Goal: Transaction & Acquisition: Book appointment/travel/reservation

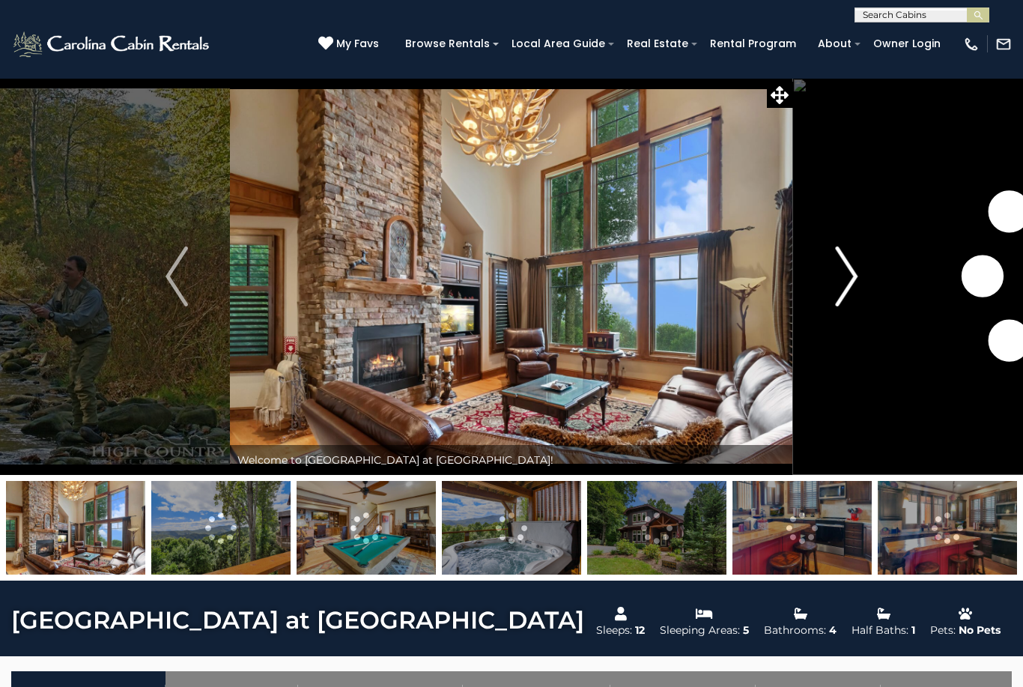
click at [851, 274] on img "Next" at bounding box center [846, 276] width 22 height 60
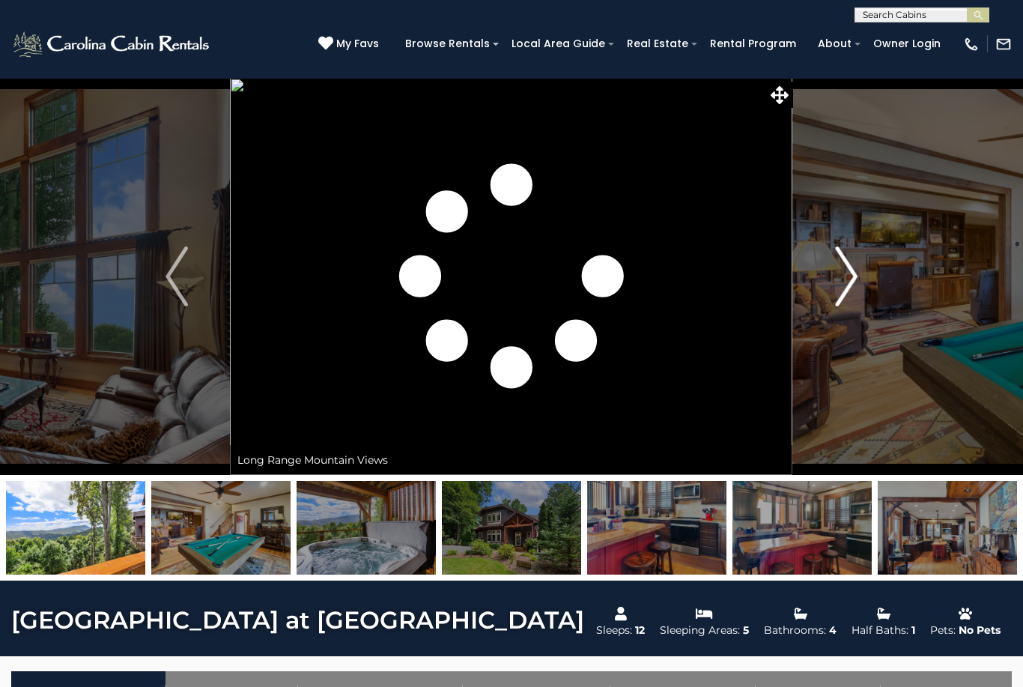
click at [857, 288] on img "Next" at bounding box center [846, 276] width 22 height 60
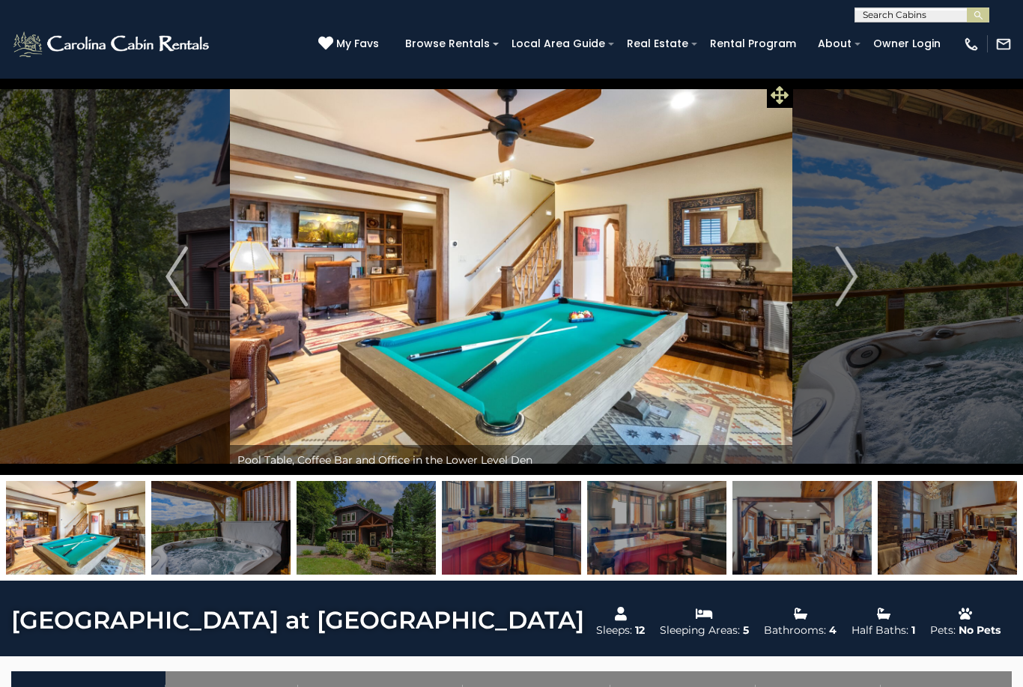
click at [781, 103] on icon at bounding box center [780, 95] width 18 height 18
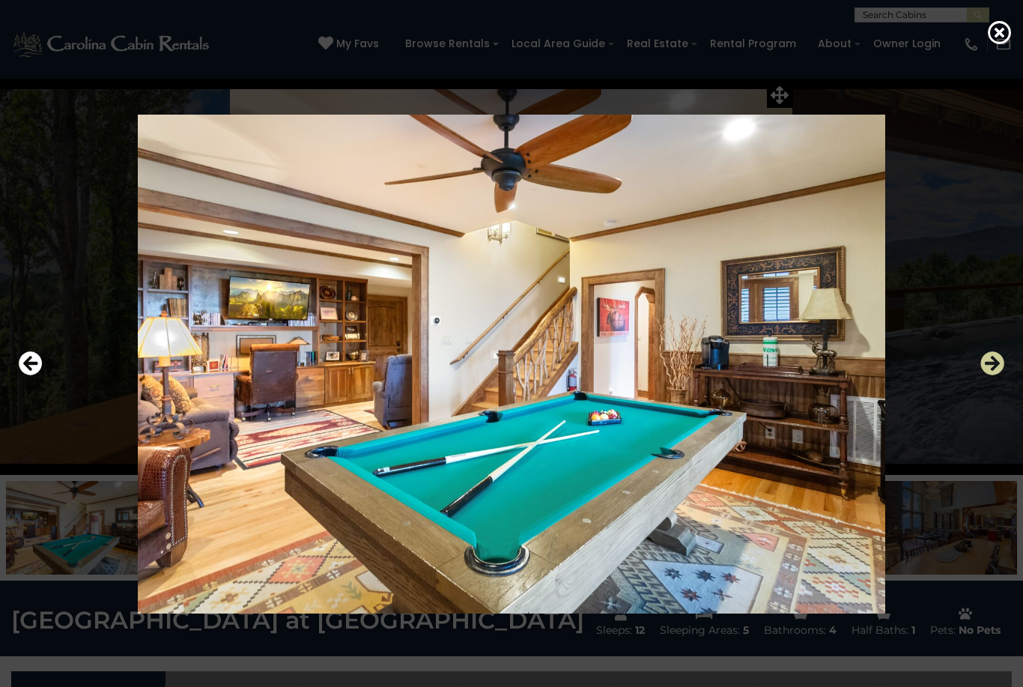
click at [990, 375] on icon "Next" at bounding box center [992, 363] width 24 height 24
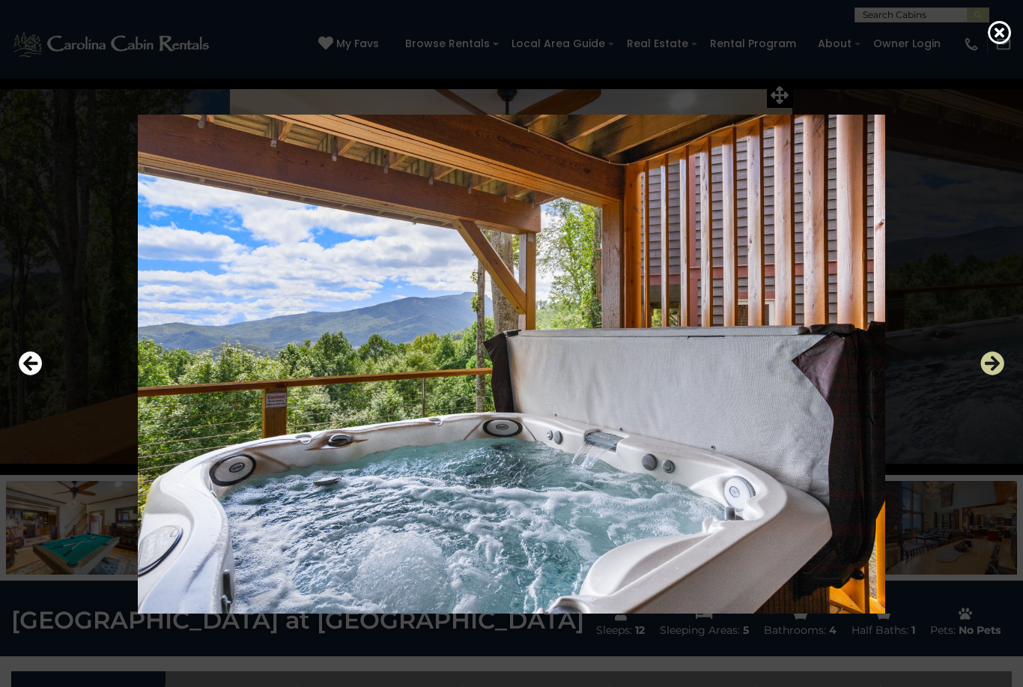
click at [995, 375] on icon "Next" at bounding box center [992, 363] width 24 height 24
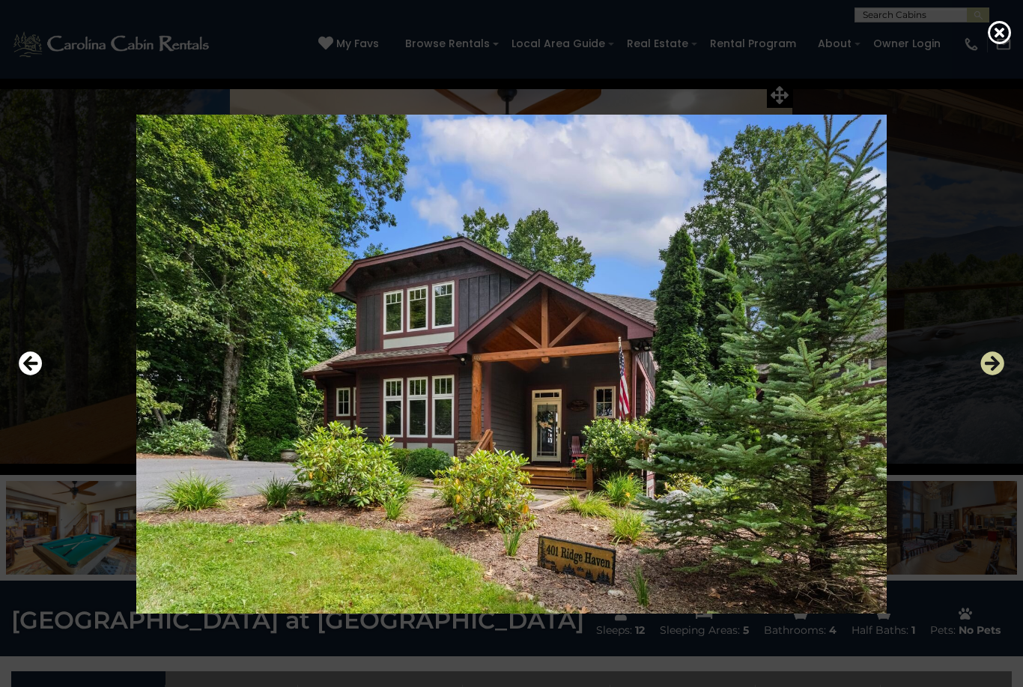
click at [991, 375] on icon "Next" at bounding box center [992, 363] width 24 height 24
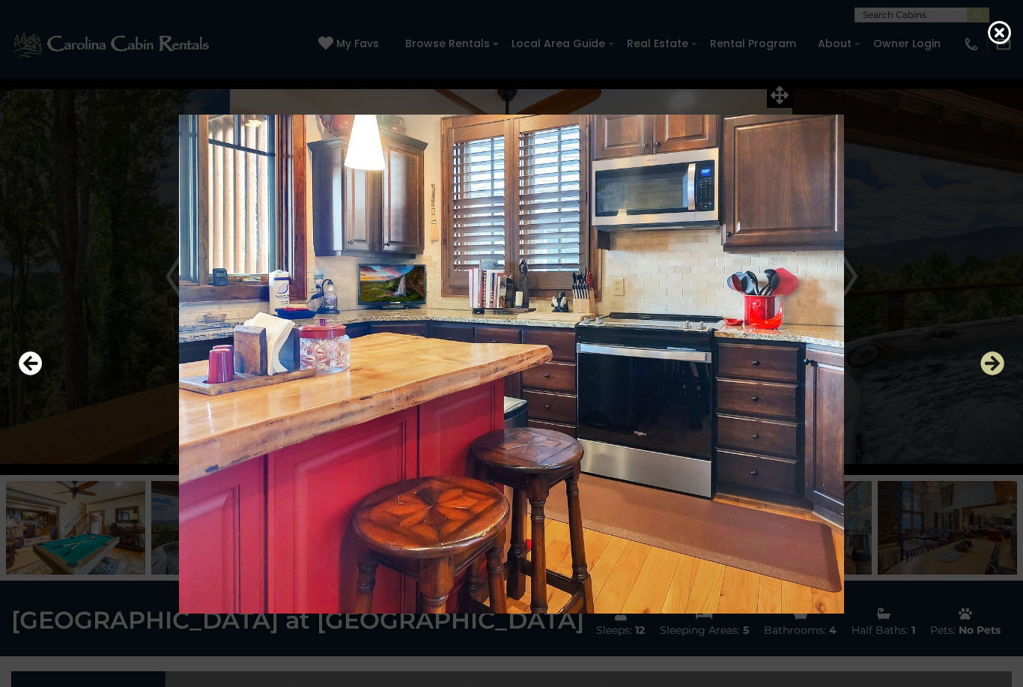
click at [995, 375] on icon "Next" at bounding box center [992, 363] width 24 height 24
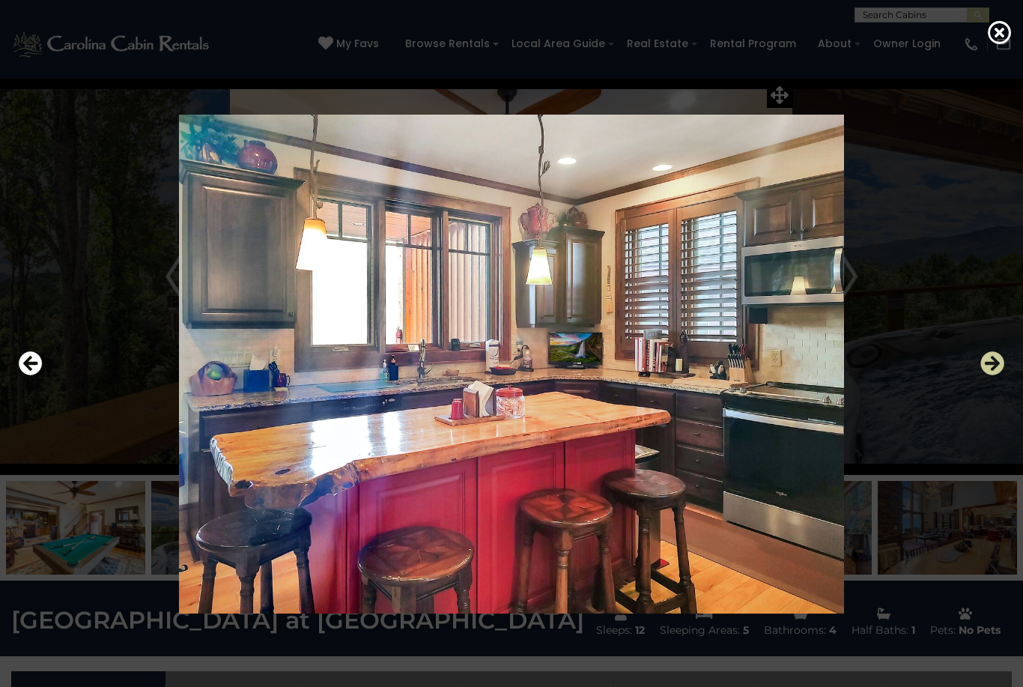
click at [994, 375] on icon "Next" at bounding box center [992, 363] width 24 height 24
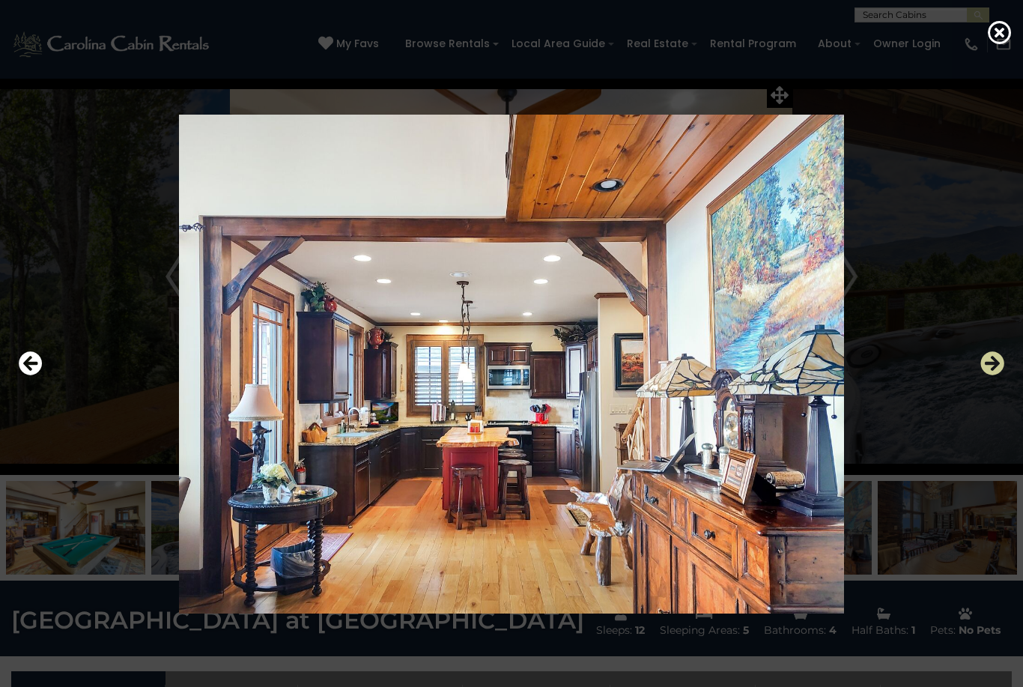
click at [996, 375] on icon "Next" at bounding box center [992, 363] width 24 height 24
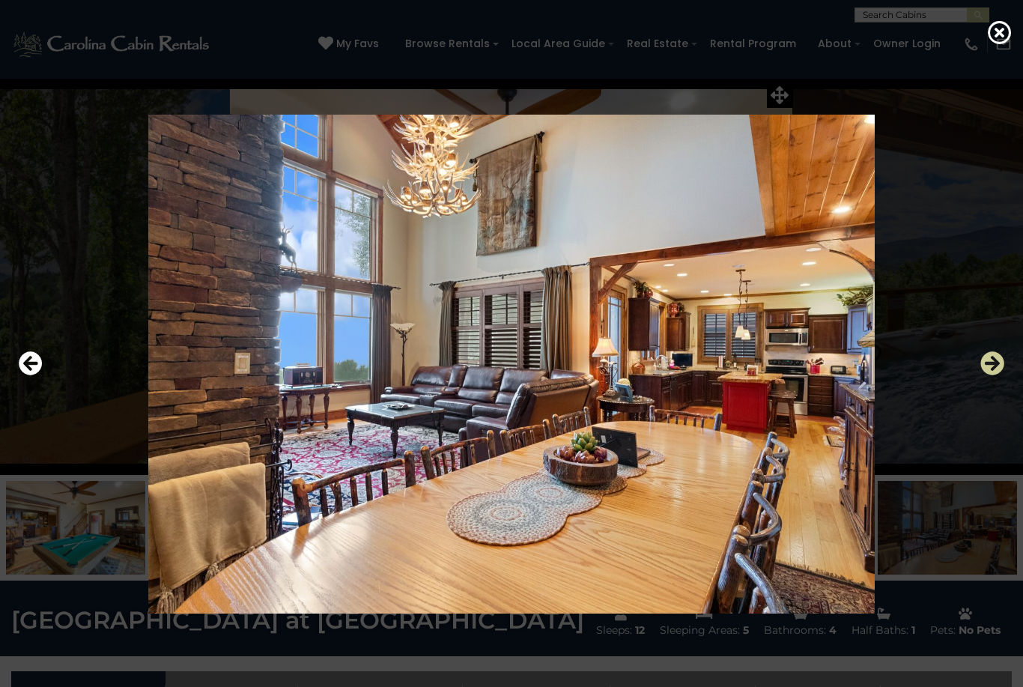
click at [999, 375] on icon "Next" at bounding box center [992, 363] width 24 height 24
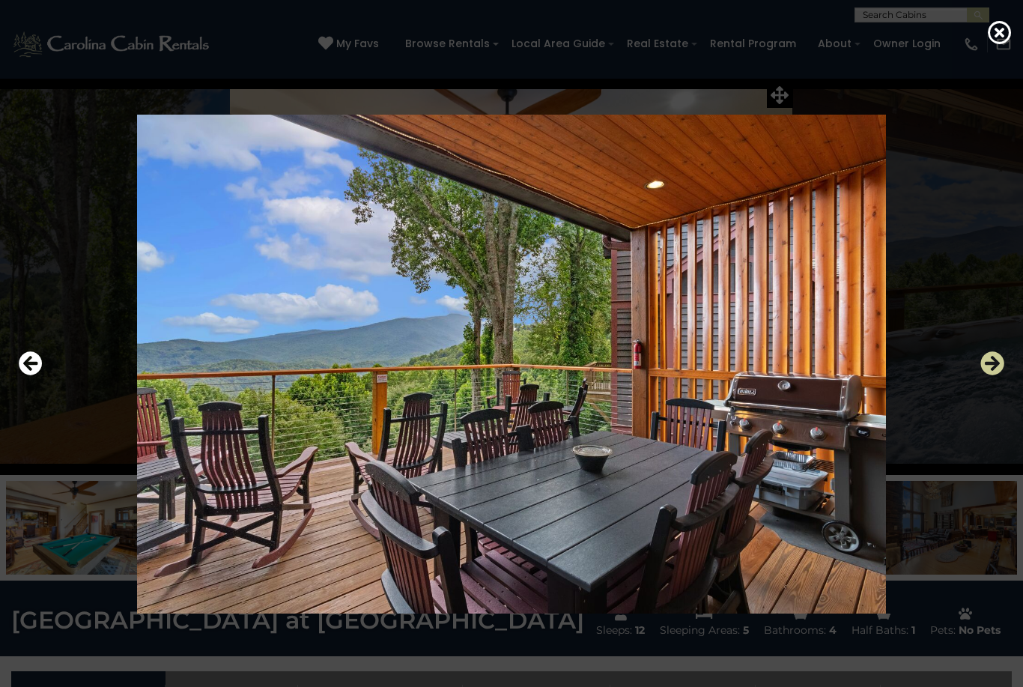
click at [1000, 375] on icon "Next" at bounding box center [992, 363] width 24 height 24
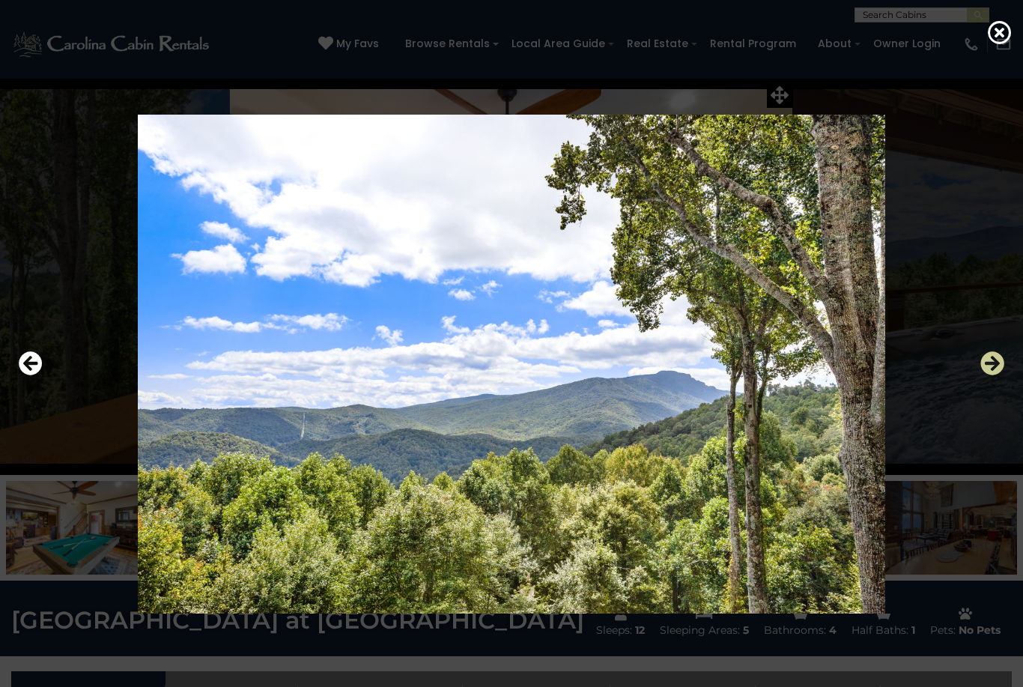
click at [998, 375] on icon "Next" at bounding box center [992, 363] width 24 height 24
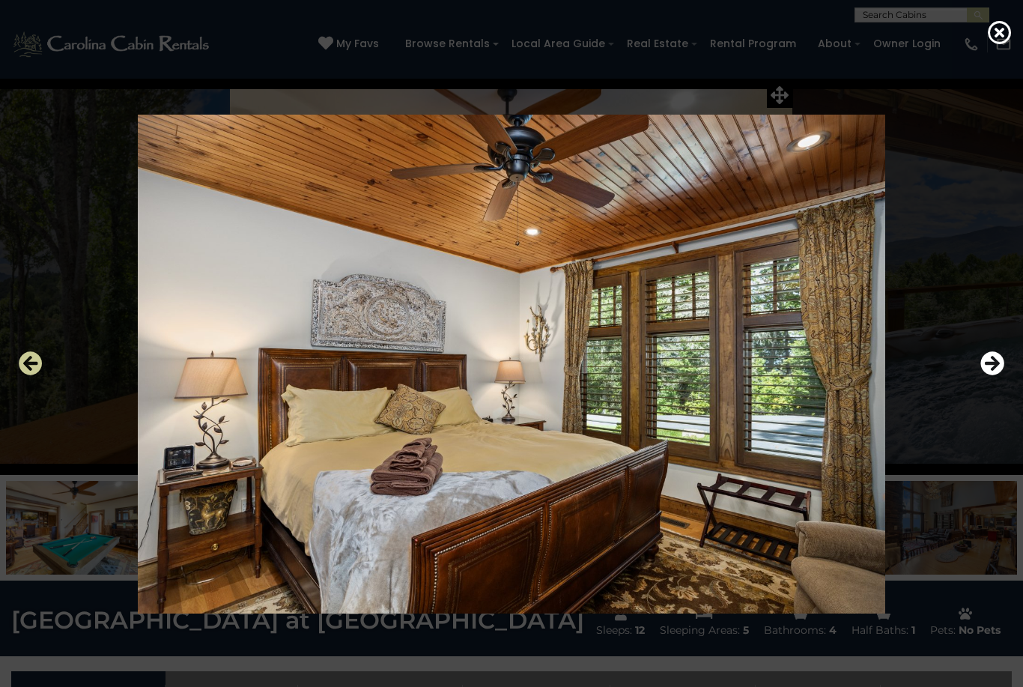
click at [37, 375] on icon "Previous" at bounding box center [31, 363] width 24 height 24
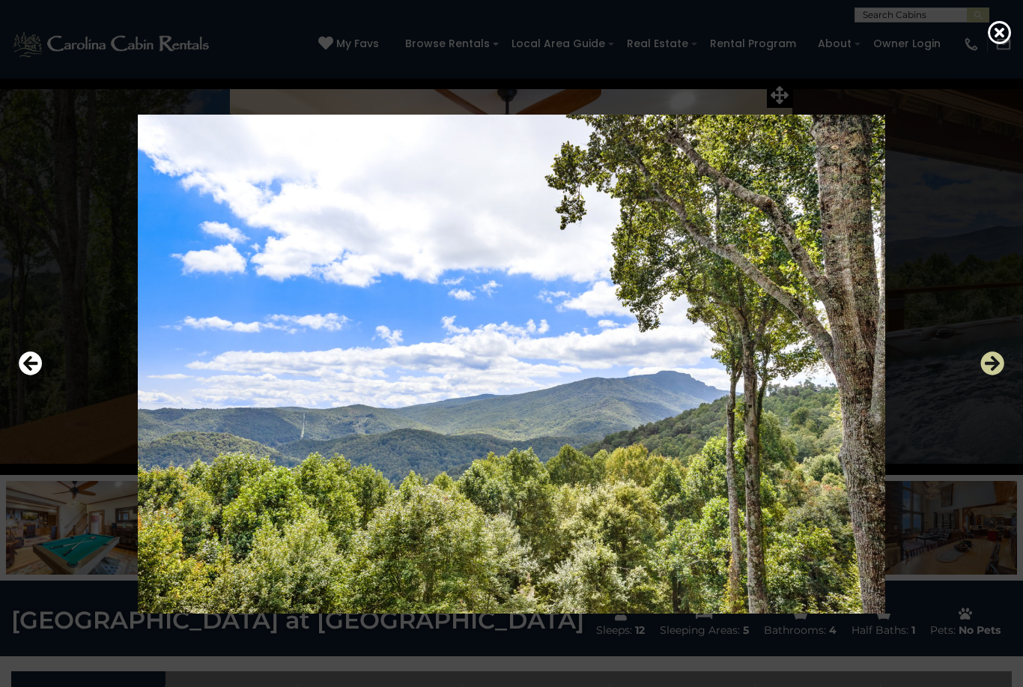
click at [1004, 375] on icon "Next" at bounding box center [992, 363] width 24 height 24
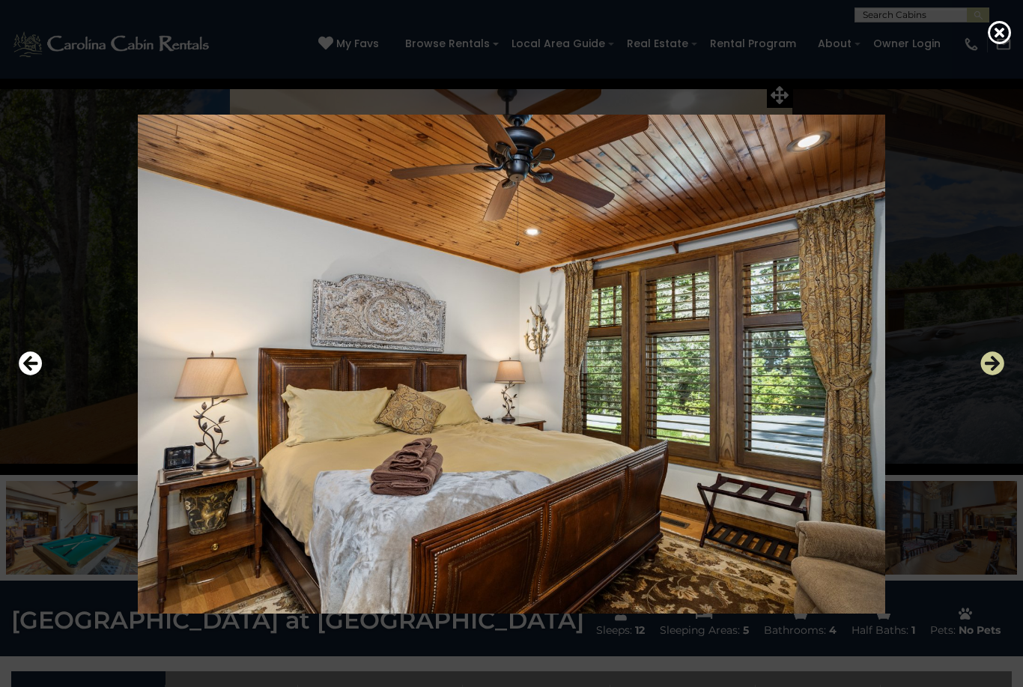
click at [997, 375] on icon "Next" at bounding box center [992, 363] width 24 height 24
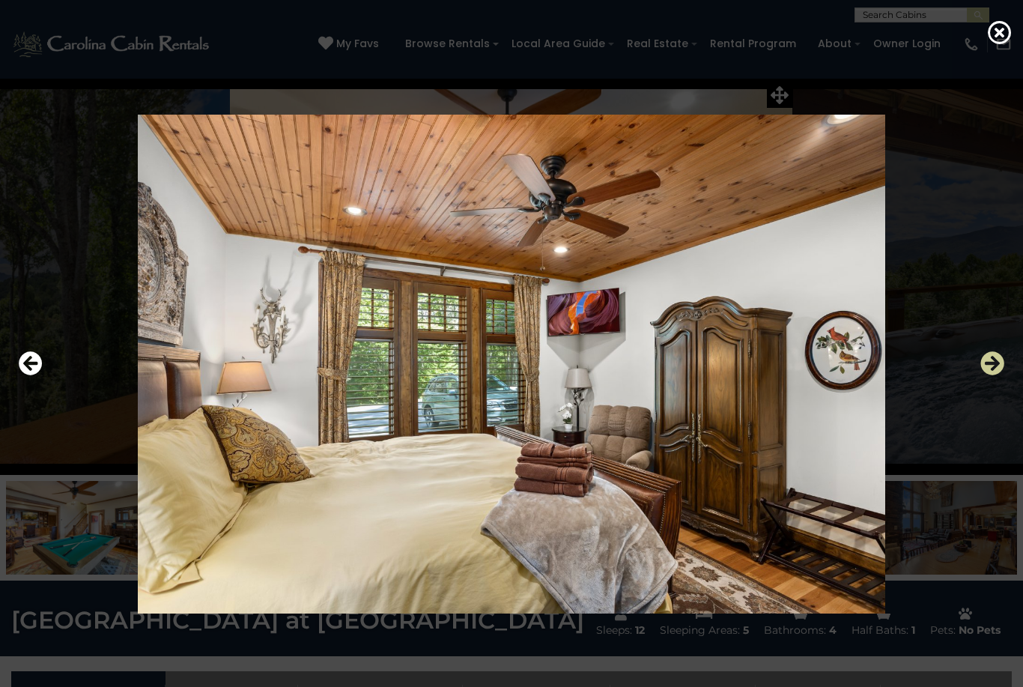
click at [1002, 375] on icon "Next" at bounding box center [992, 363] width 24 height 24
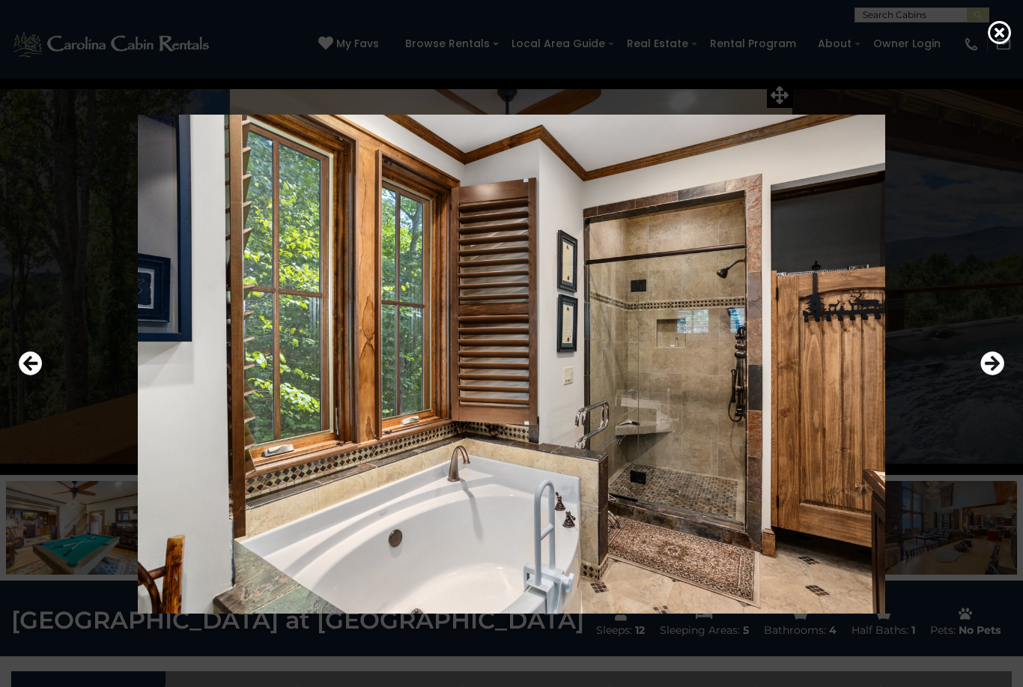
click at [1014, 394] on div at bounding box center [511, 364] width 1023 height 618
click at [995, 375] on icon "Next" at bounding box center [992, 363] width 24 height 24
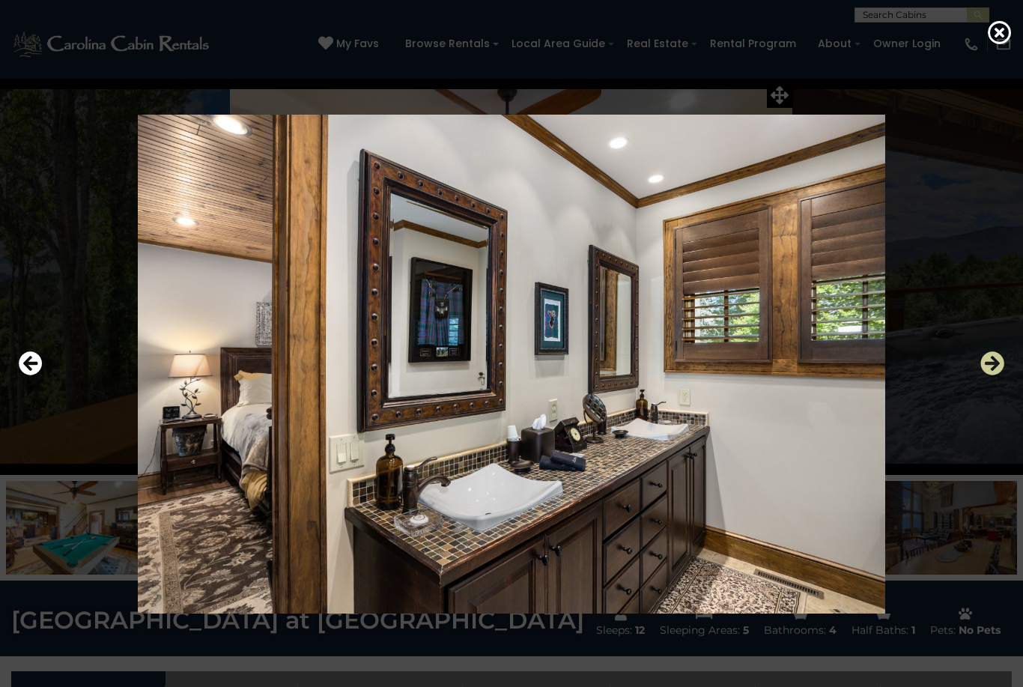
click at [994, 375] on icon "Next" at bounding box center [992, 363] width 24 height 24
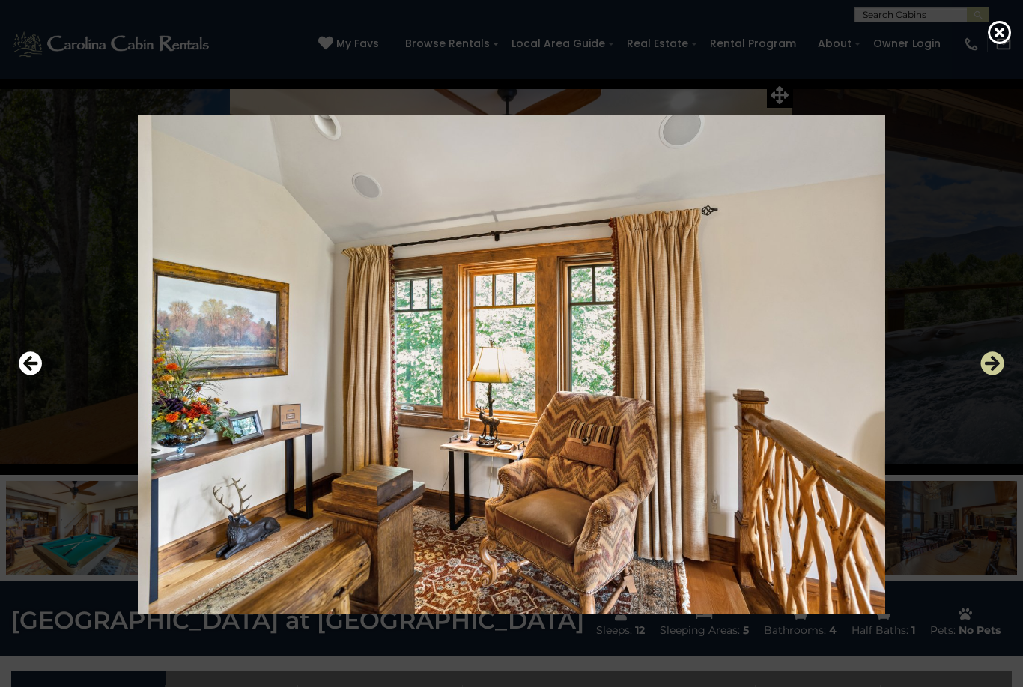
click at [997, 375] on icon "Next" at bounding box center [992, 363] width 24 height 24
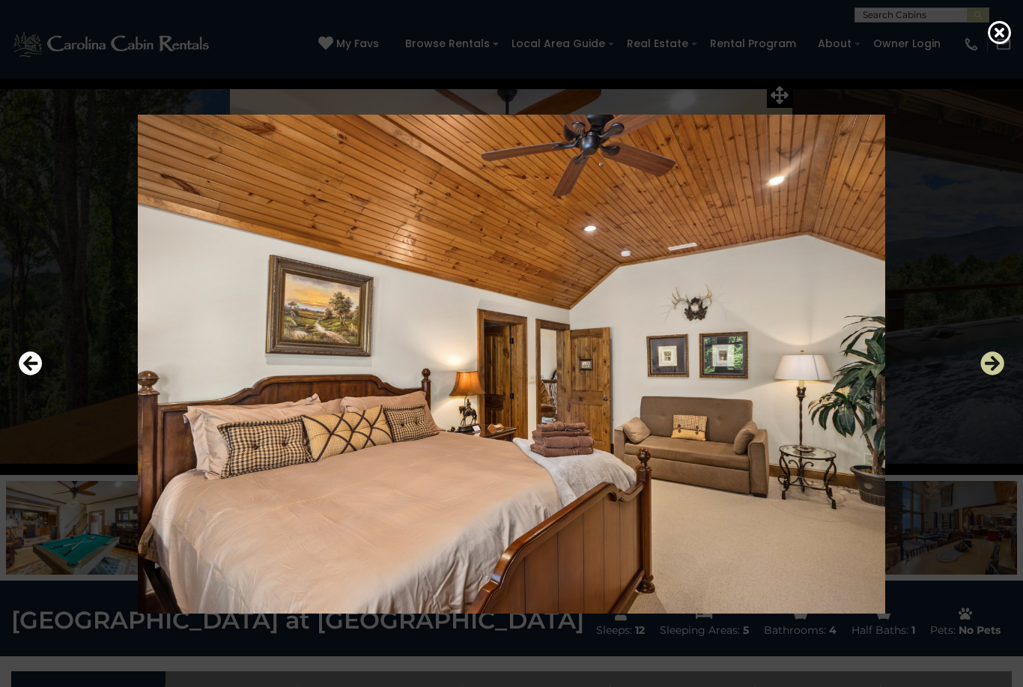
click at [1001, 375] on icon "Next" at bounding box center [992, 363] width 24 height 24
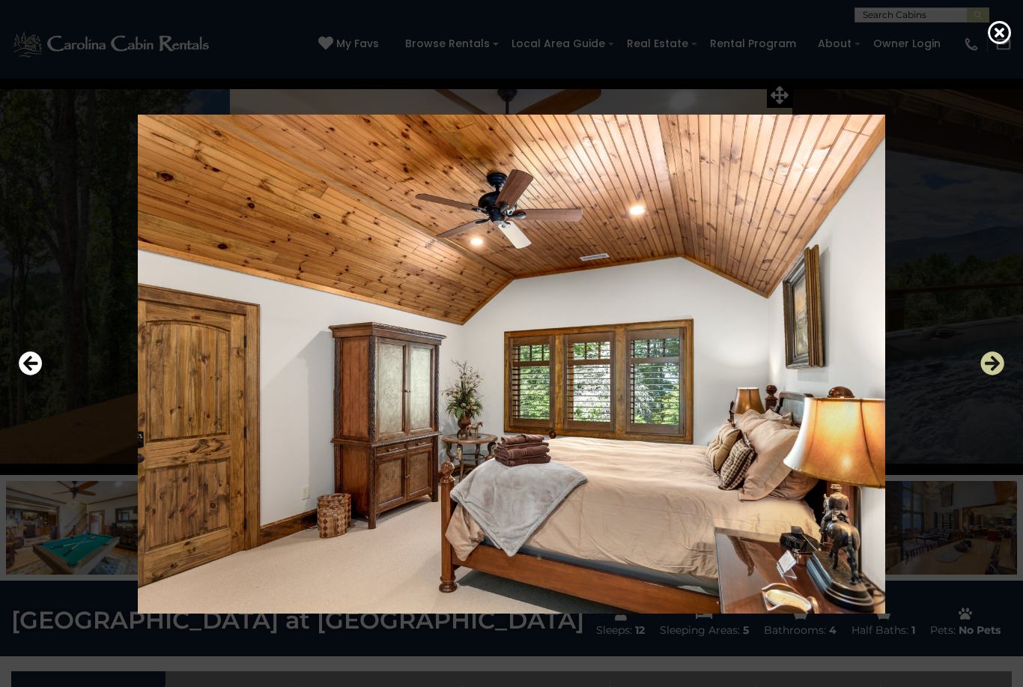
click at [998, 375] on icon "Next" at bounding box center [992, 363] width 24 height 24
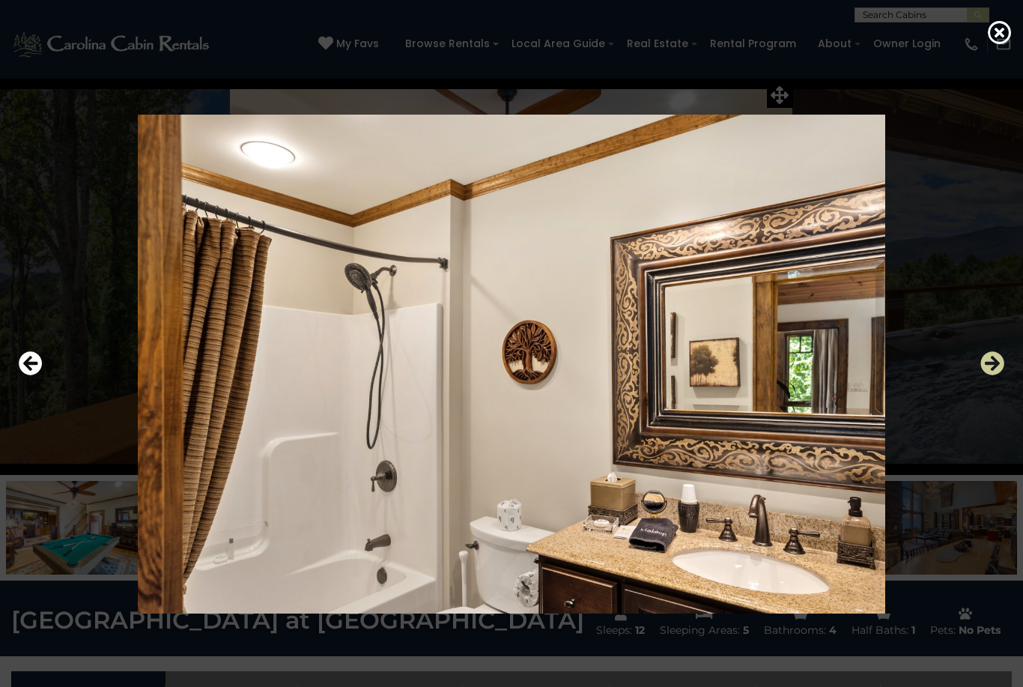
click at [1000, 375] on icon "Next" at bounding box center [992, 363] width 24 height 24
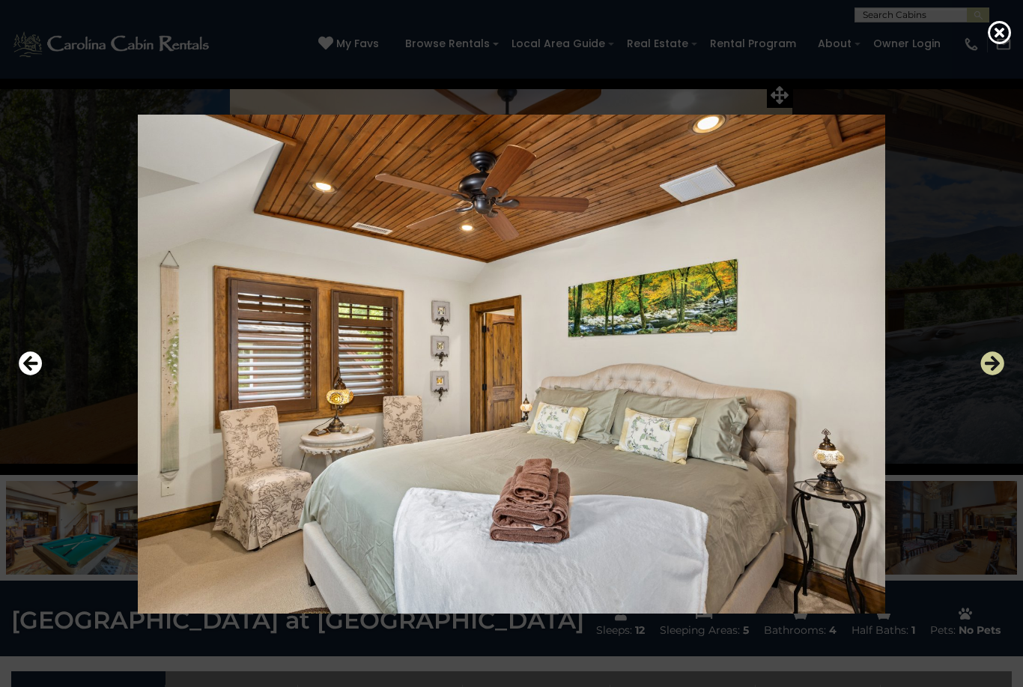
click at [999, 375] on icon "Next" at bounding box center [992, 363] width 24 height 24
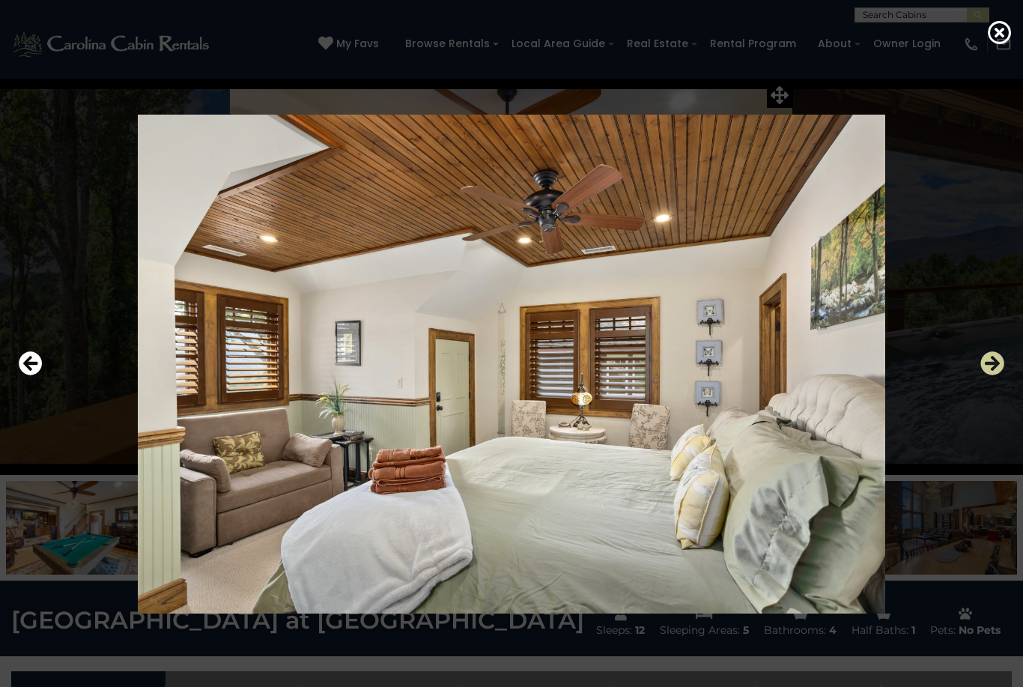
click at [999, 375] on icon "Next" at bounding box center [992, 363] width 24 height 24
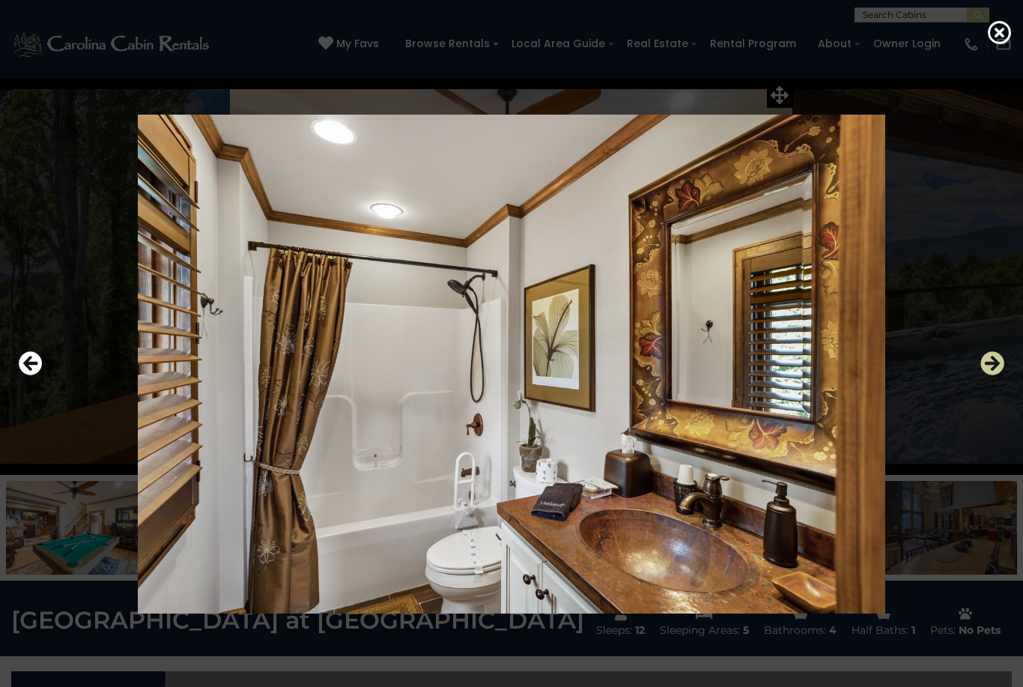
click at [999, 375] on icon "Next" at bounding box center [992, 363] width 24 height 24
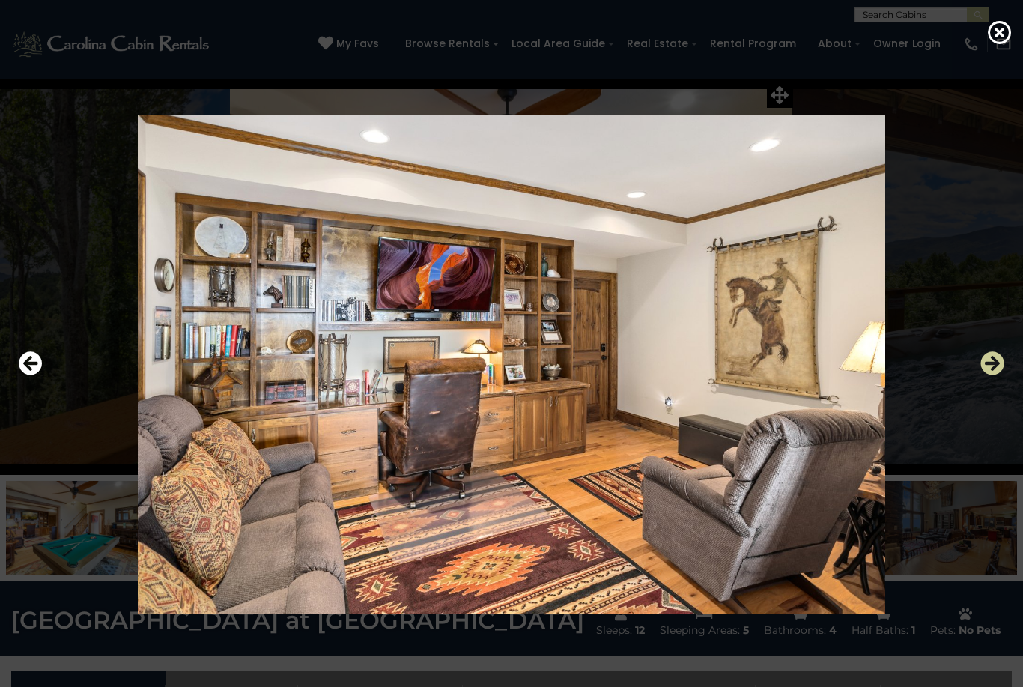
click at [994, 375] on icon "Next" at bounding box center [992, 363] width 24 height 24
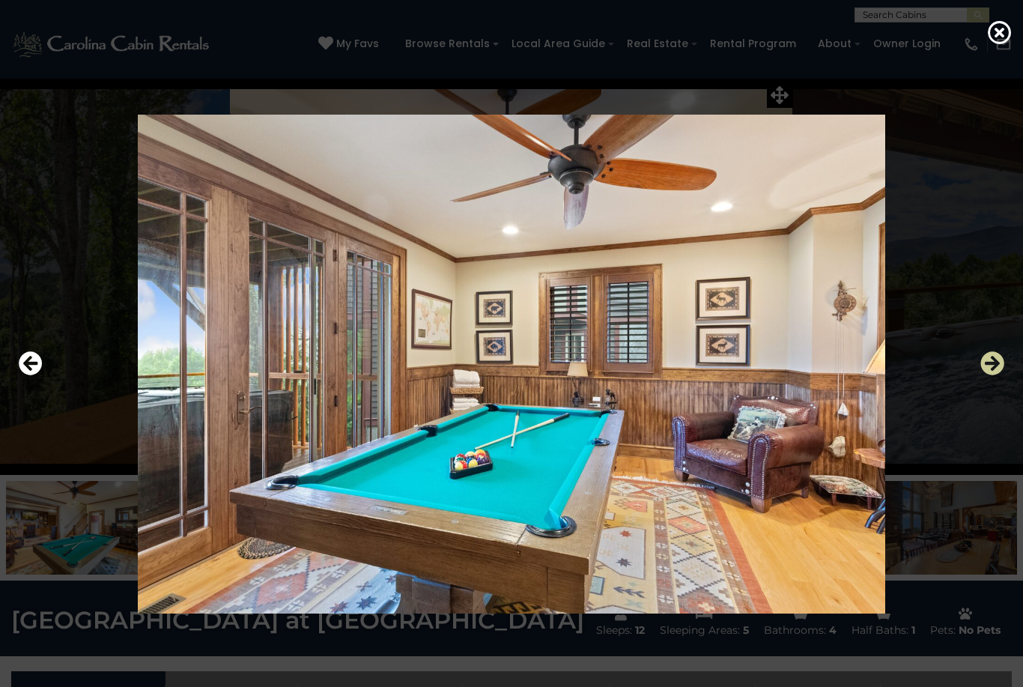
click at [988, 375] on icon "Next" at bounding box center [992, 363] width 24 height 24
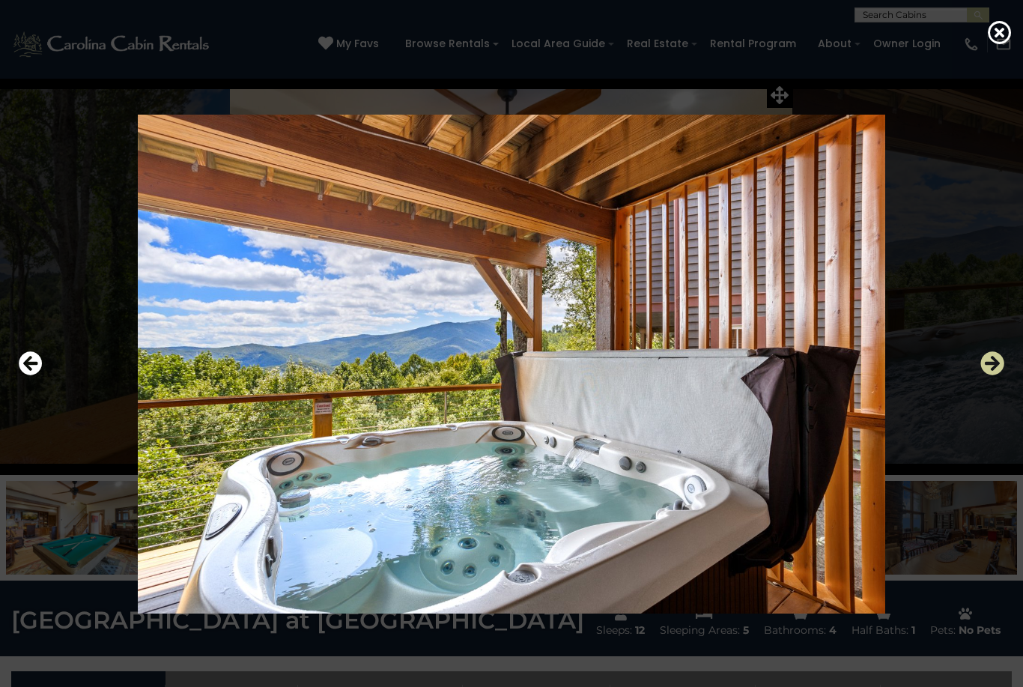
click at [986, 375] on icon "Next" at bounding box center [992, 363] width 24 height 24
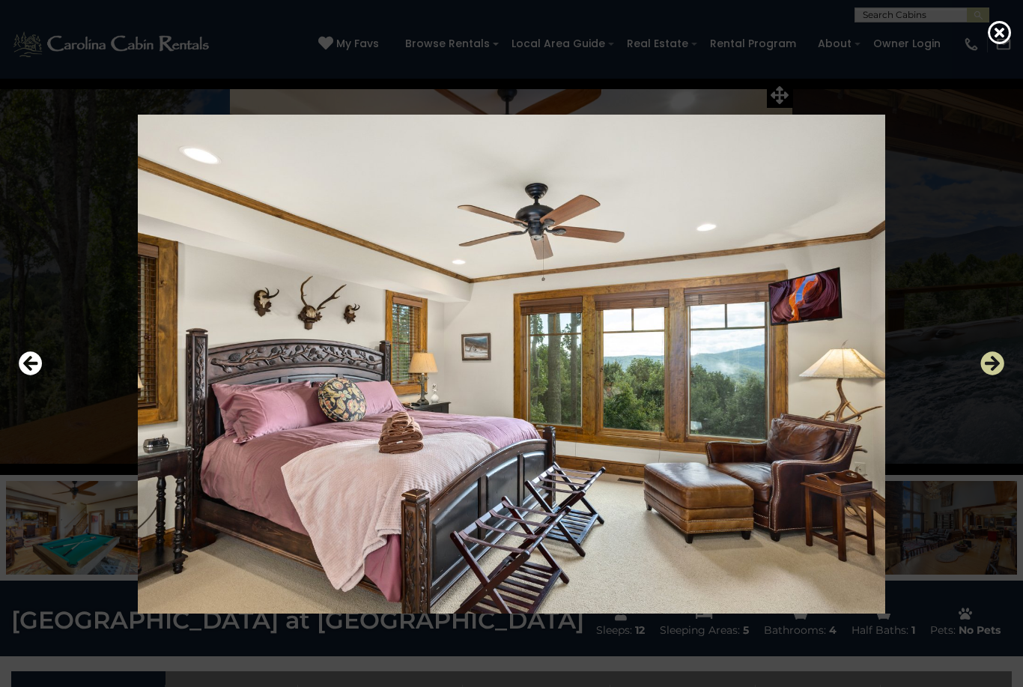
click at [981, 375] on icon "Next" at bounding box center [992, 363] width 24 height 24
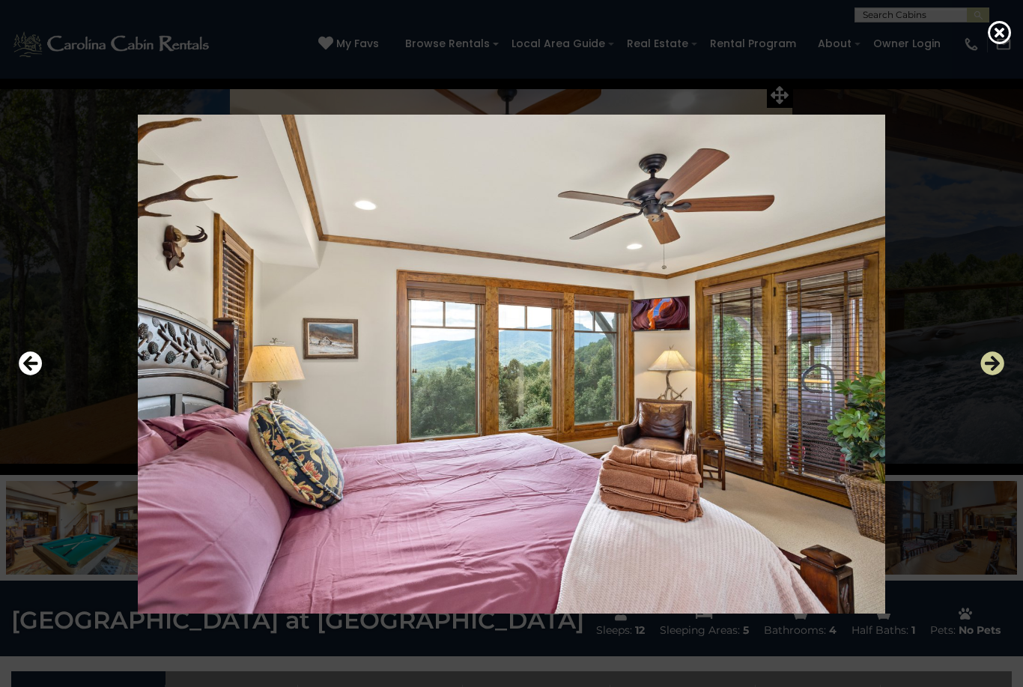
click at [981, 375] on icon "Next" at bounding box center [992, 363] width 24 height 24
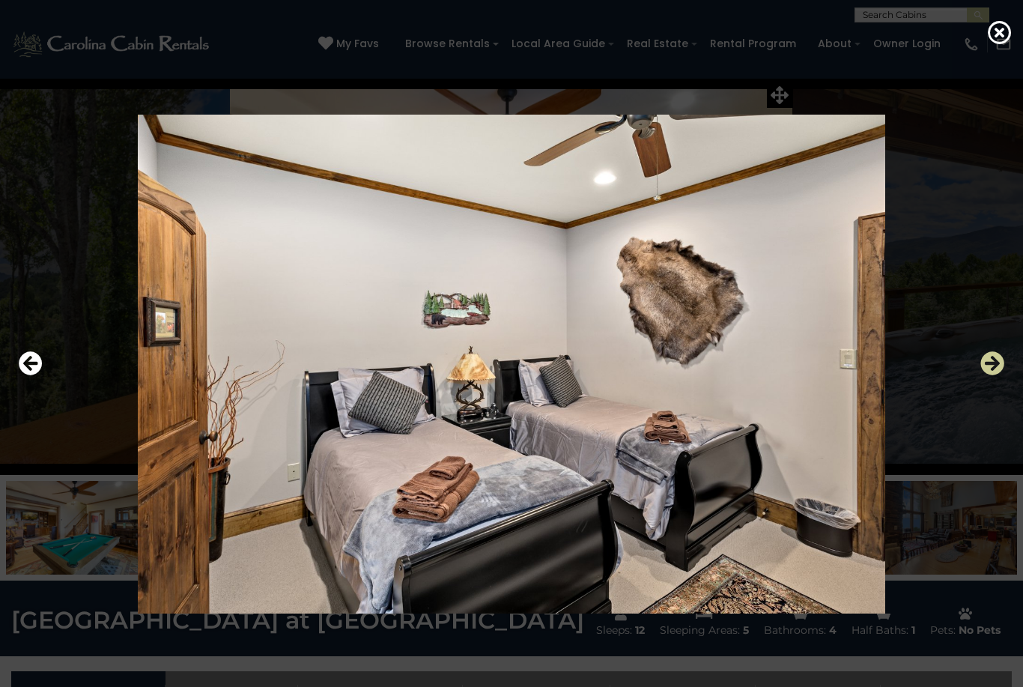
click at [989, 375] on icon "Next" at bounding box center [992, 363] width 24 height 24
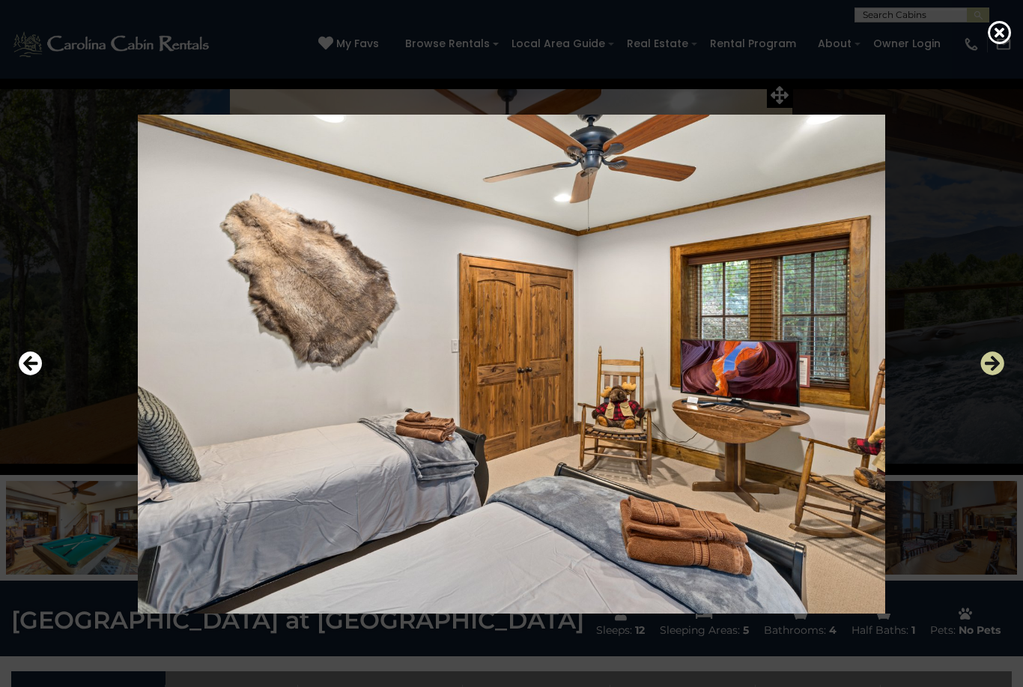
click at [994, 375] on icon "Next" at bounding box center [992, 363] width 24 height 24
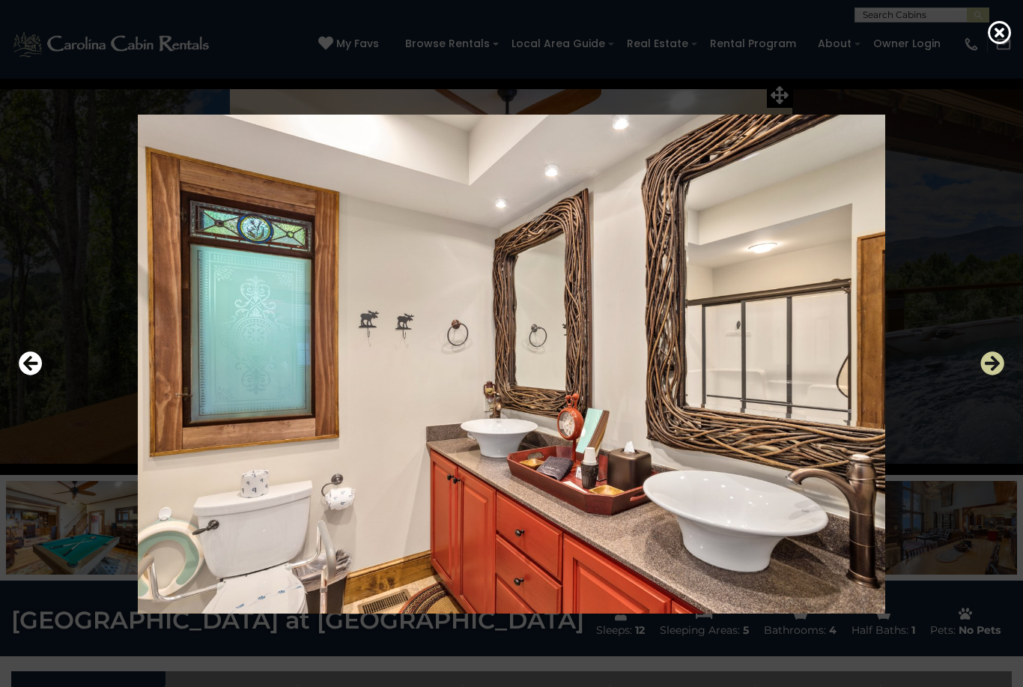
click at [984, 375] on icon "Next" at bounding box center [992, 363] width 24 height 24
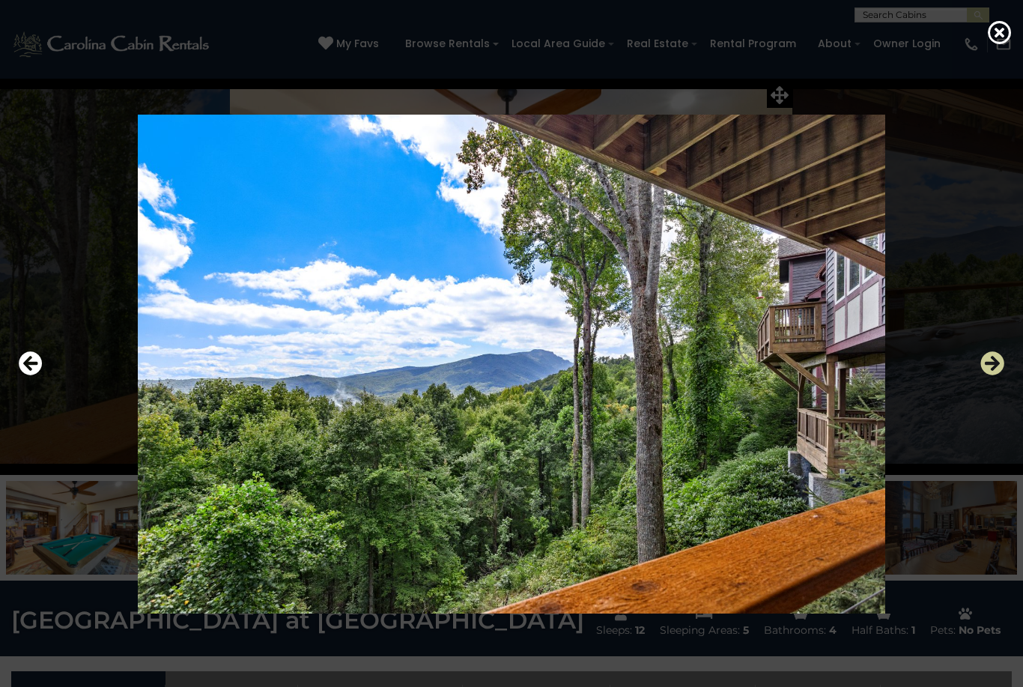
click at [983, 375] on icon "Next" at bounding box center [992, 363] width 24 height 24
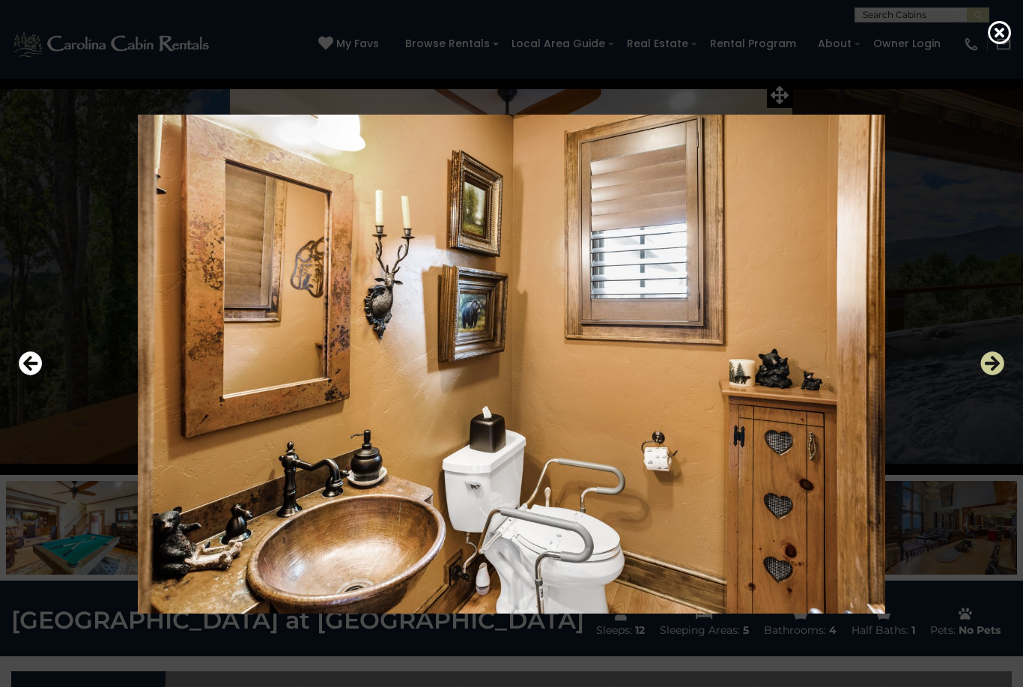
click at [986, 375] on icon "Next" at bounding box center [992, 363] width 24 height 24
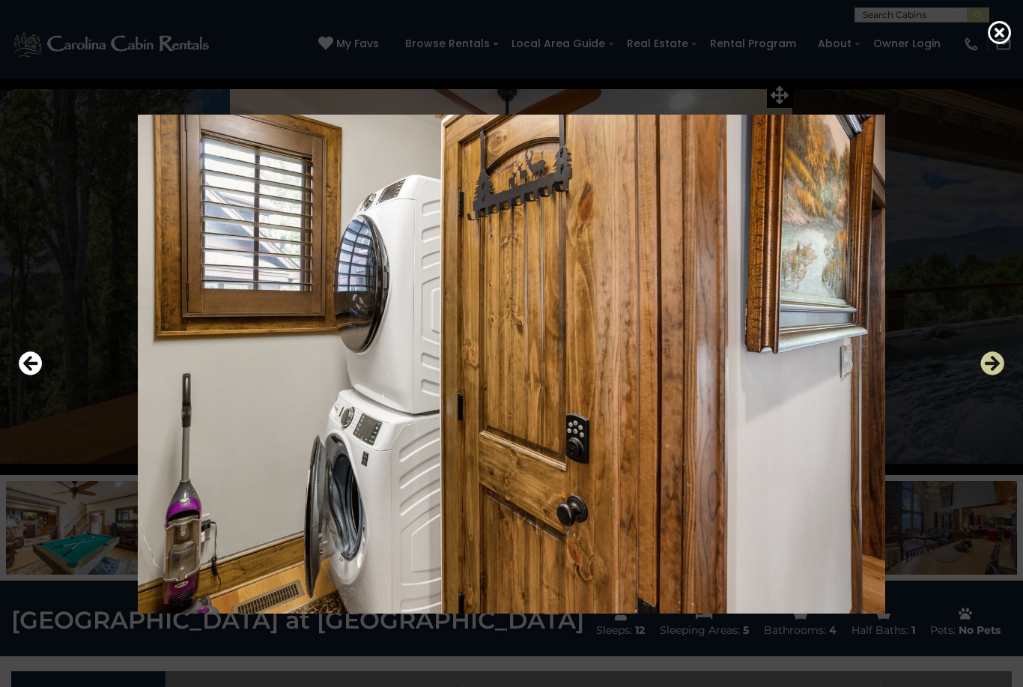
click at [995, 375] on icon "Next" at bounding box center [992, 363] width 24 height 24
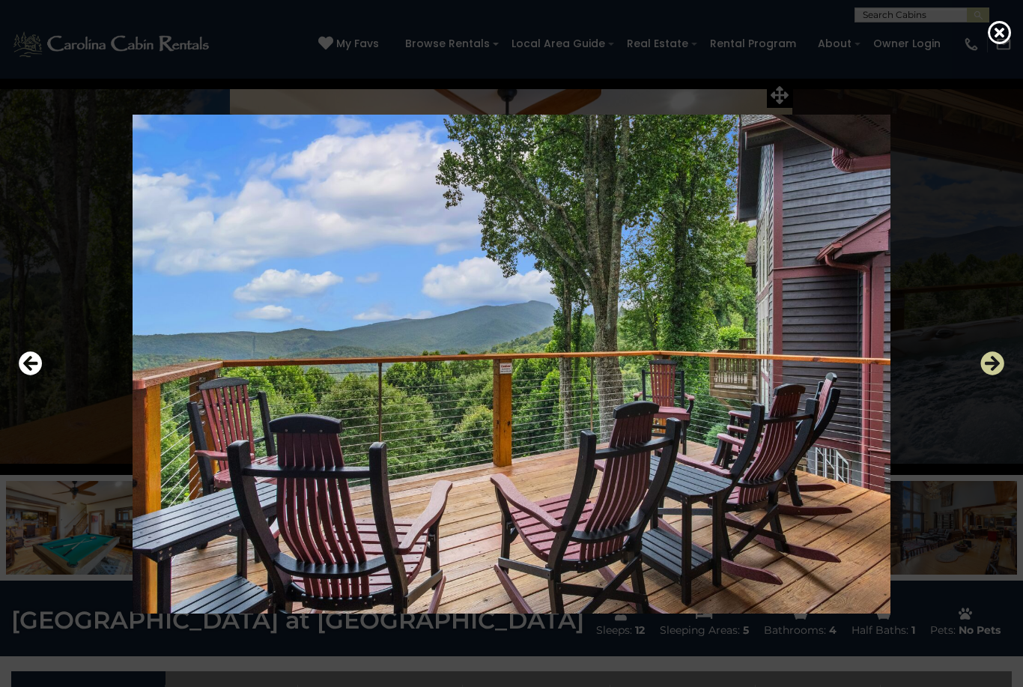
click at [996, 375] on icon "Next" at bounding box center [992, 363] width 24 height 24
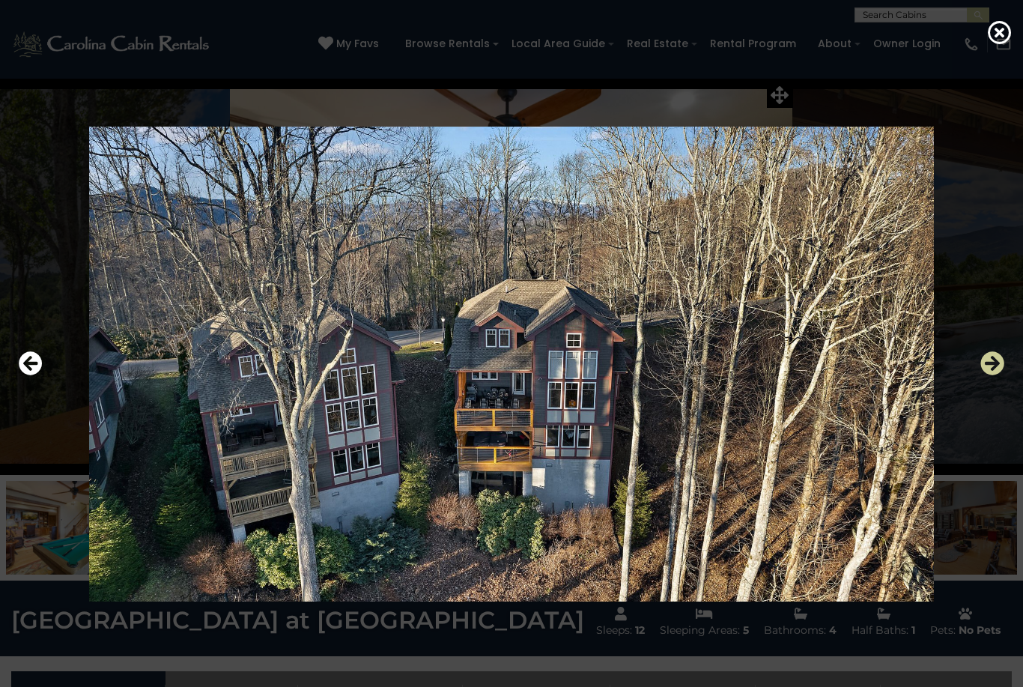
click at [992, 381] on button "Next" at bounding box center [992, 364] width 24 height 34
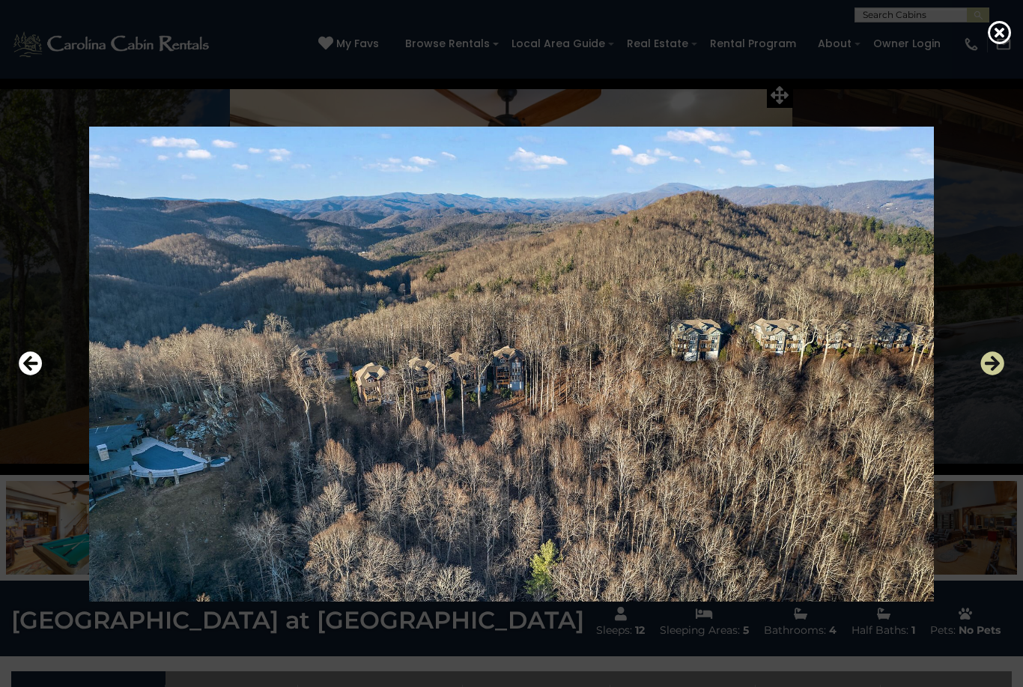
click at [990, 375] on icon "Next" at bounding box center [992, 363] width 24 height 24
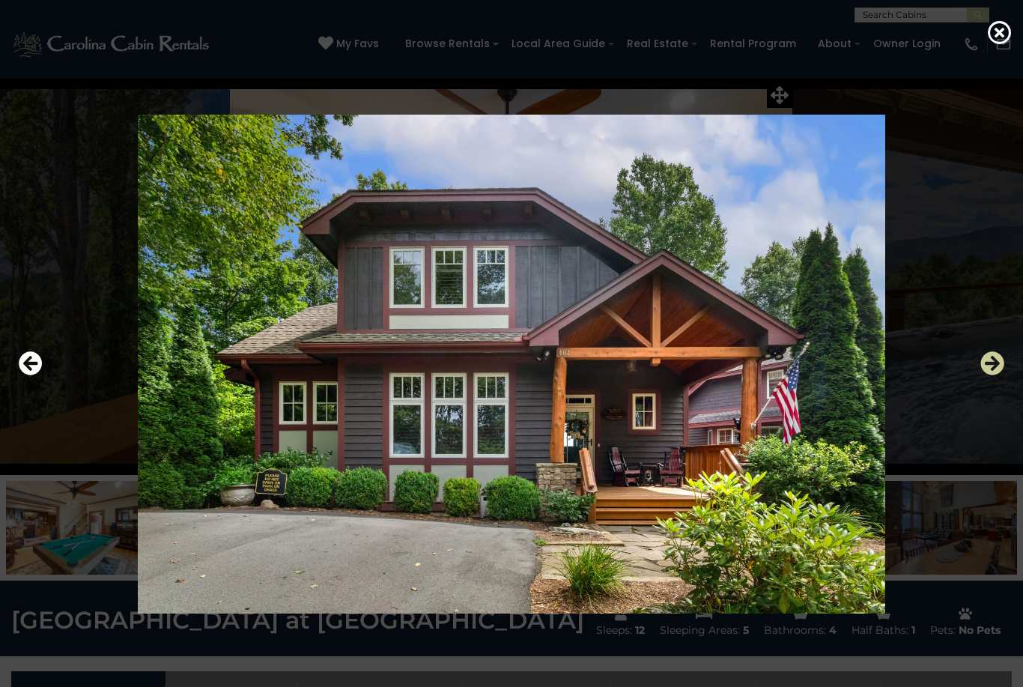
click at [995, 375] on icon "Next" at bounding box center [992, 363] width 24 height 24
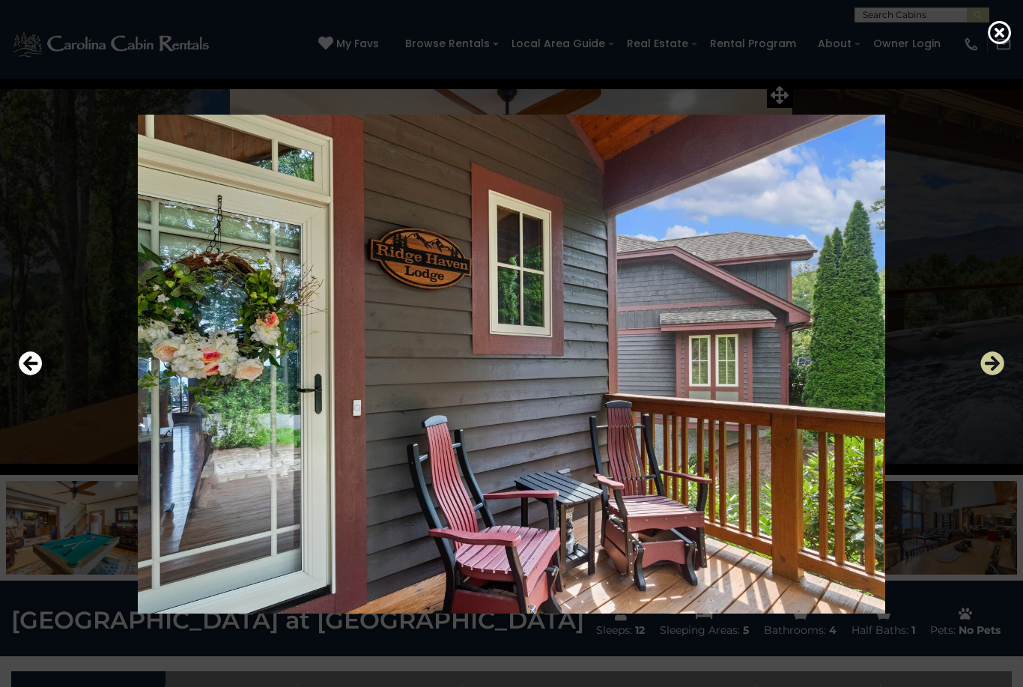
click at [990, 375] on icon "Next" at bounding box center [992, 363] width 24 height 24
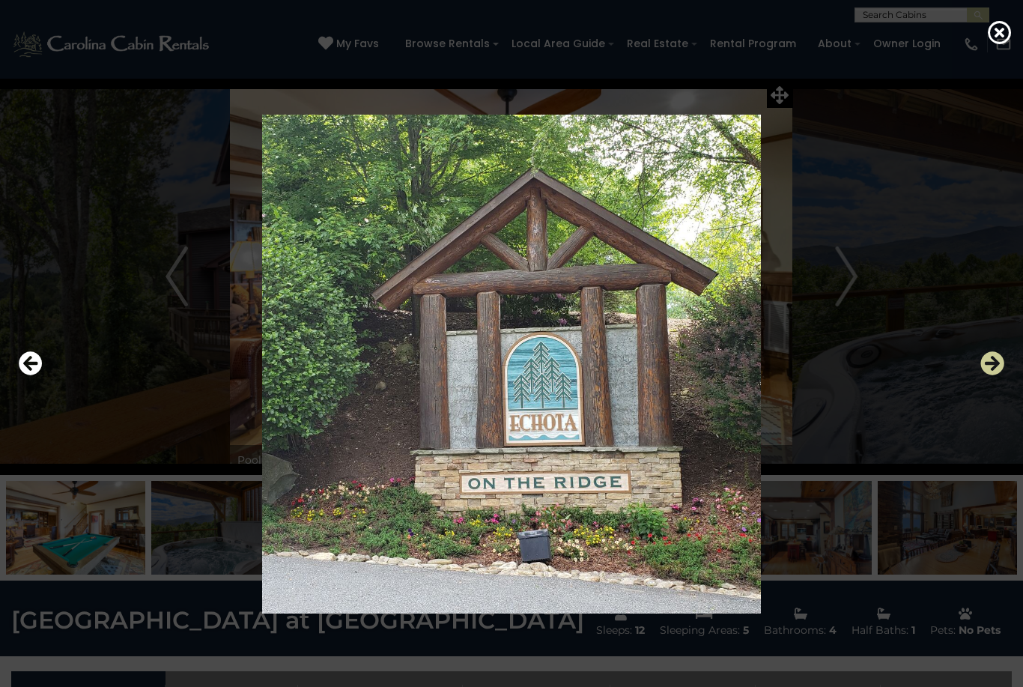
click at [1001, 375] on icon "Next" at bounding box center [992, 363] width 24 height 24
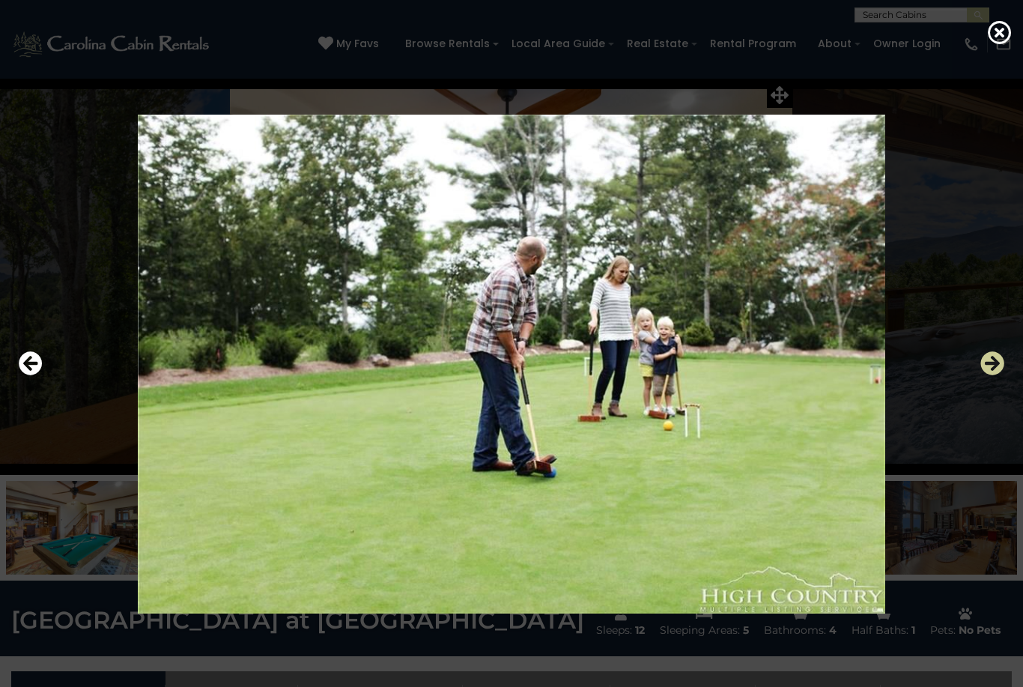
click at [1001, 375] on icon "Next" at bounding box center [992, 363] width 24 height 24
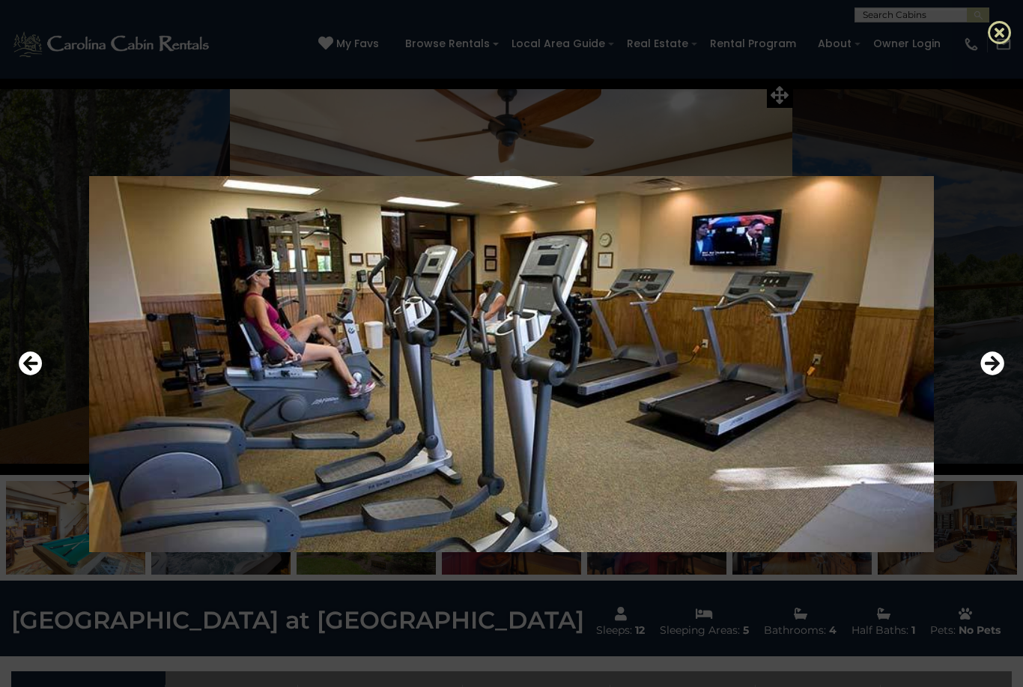
click at [1000, 37] on icon at bounding box center [1000, 32] width 24 height 24
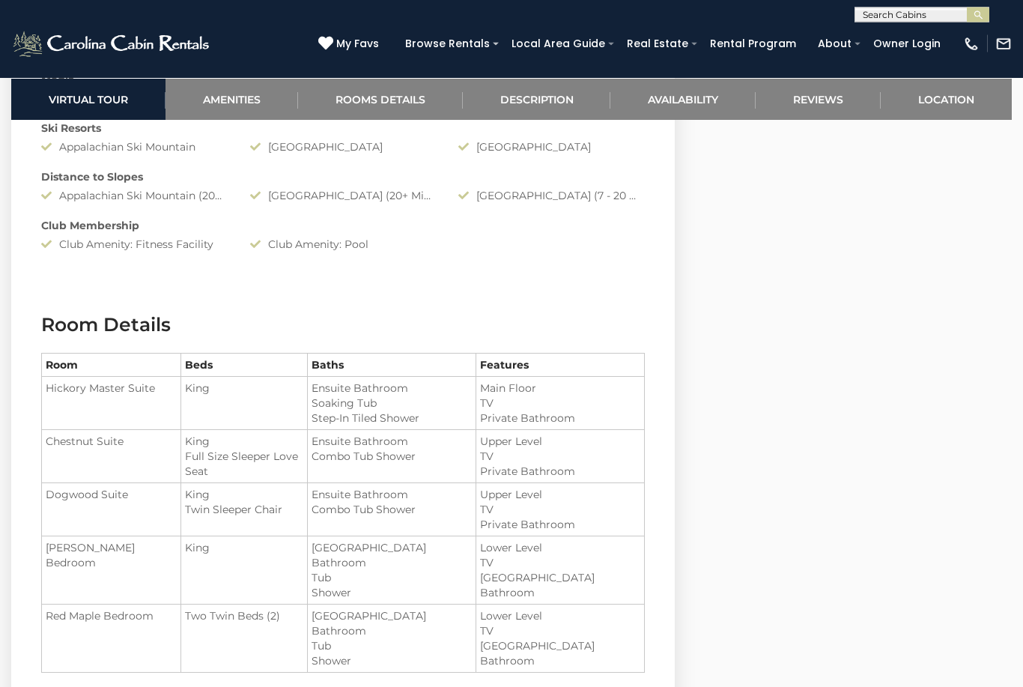
scroll to position [1562, 0]
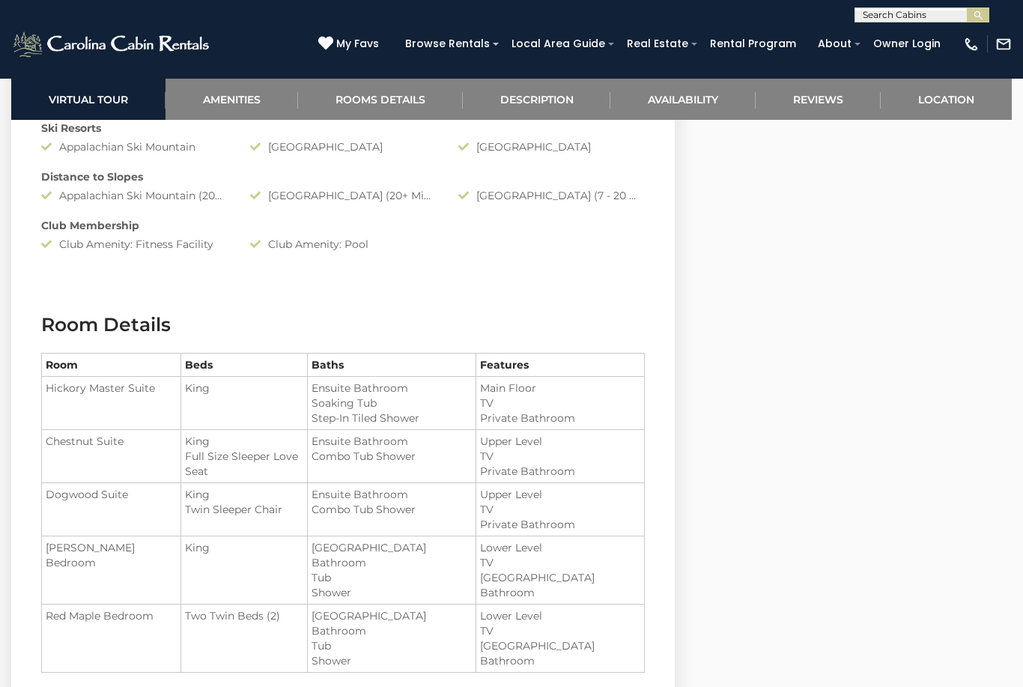
select select "**"
select select "*"
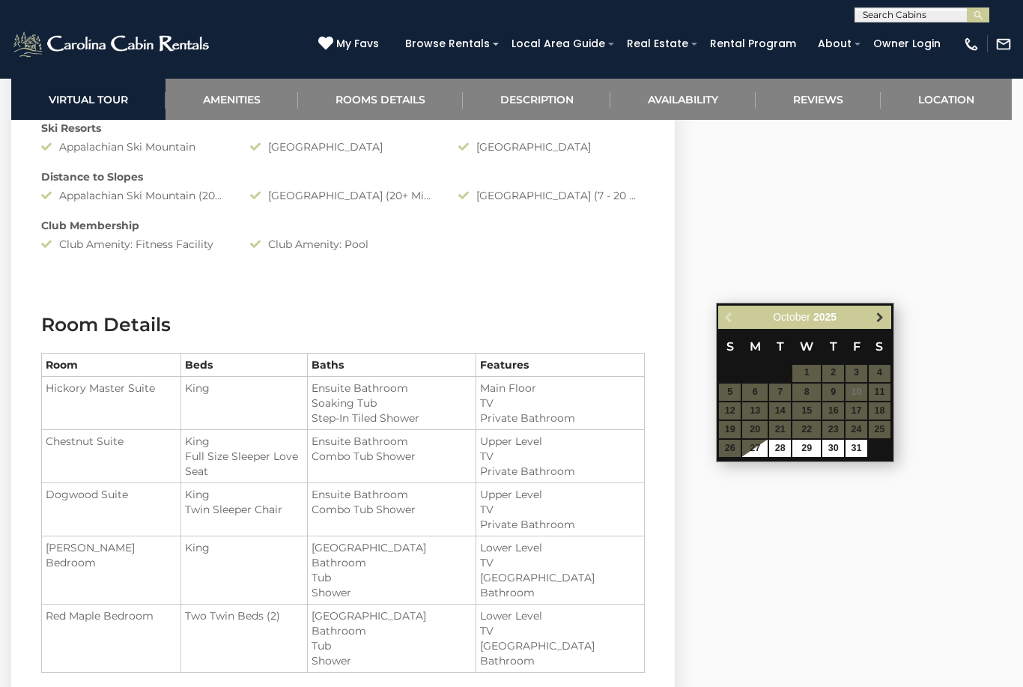
click at [880, 320] on span "Next" at bounding box center [880, 317] width 12 height 12
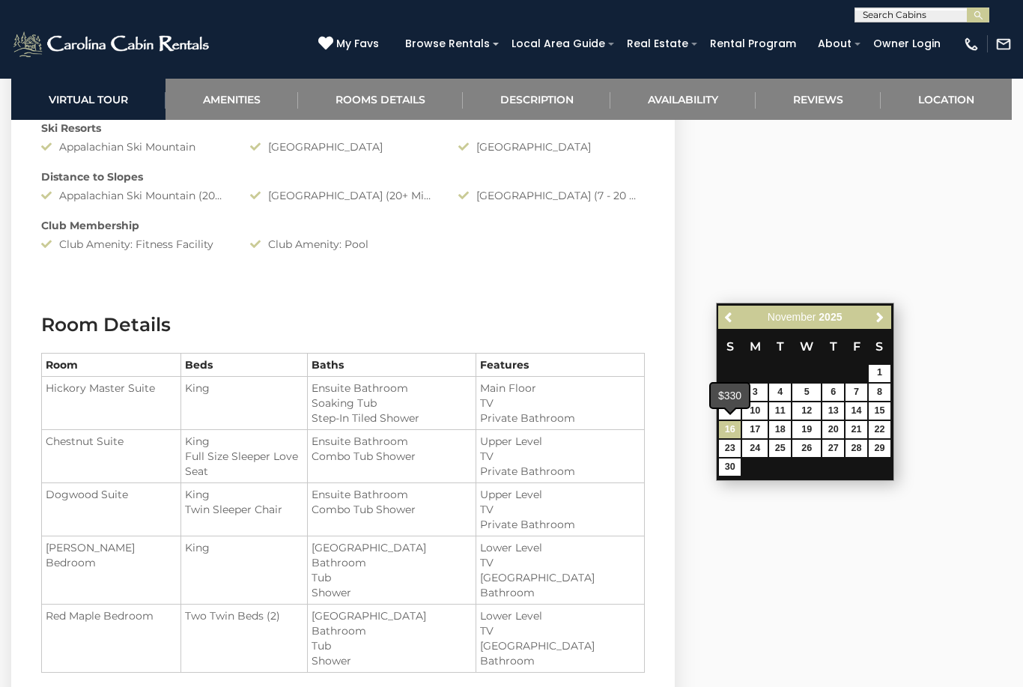
click at [733, 424] on link "16" at bounding box center [730, 429] width 22 height 17
type input "**********"
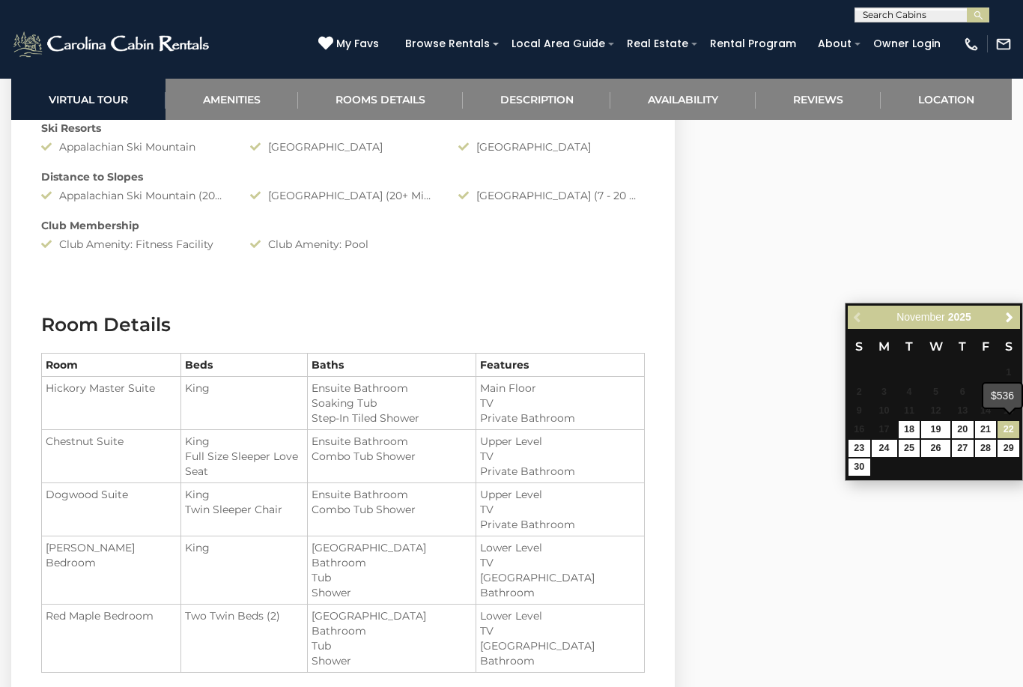
click at [1019, 421] on link "22" at bounding box center [1009, 429] width 22 height 17
type input "**********"
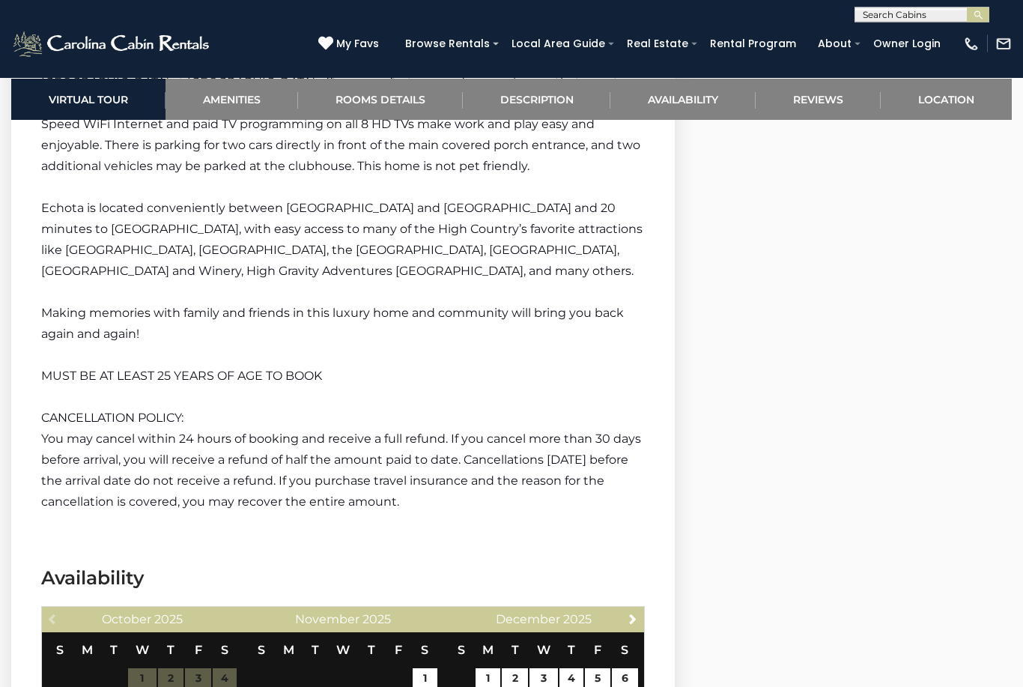
scroll to position [2922, 0]
